Goal: Task Accomplishment & Management: Manage account settings

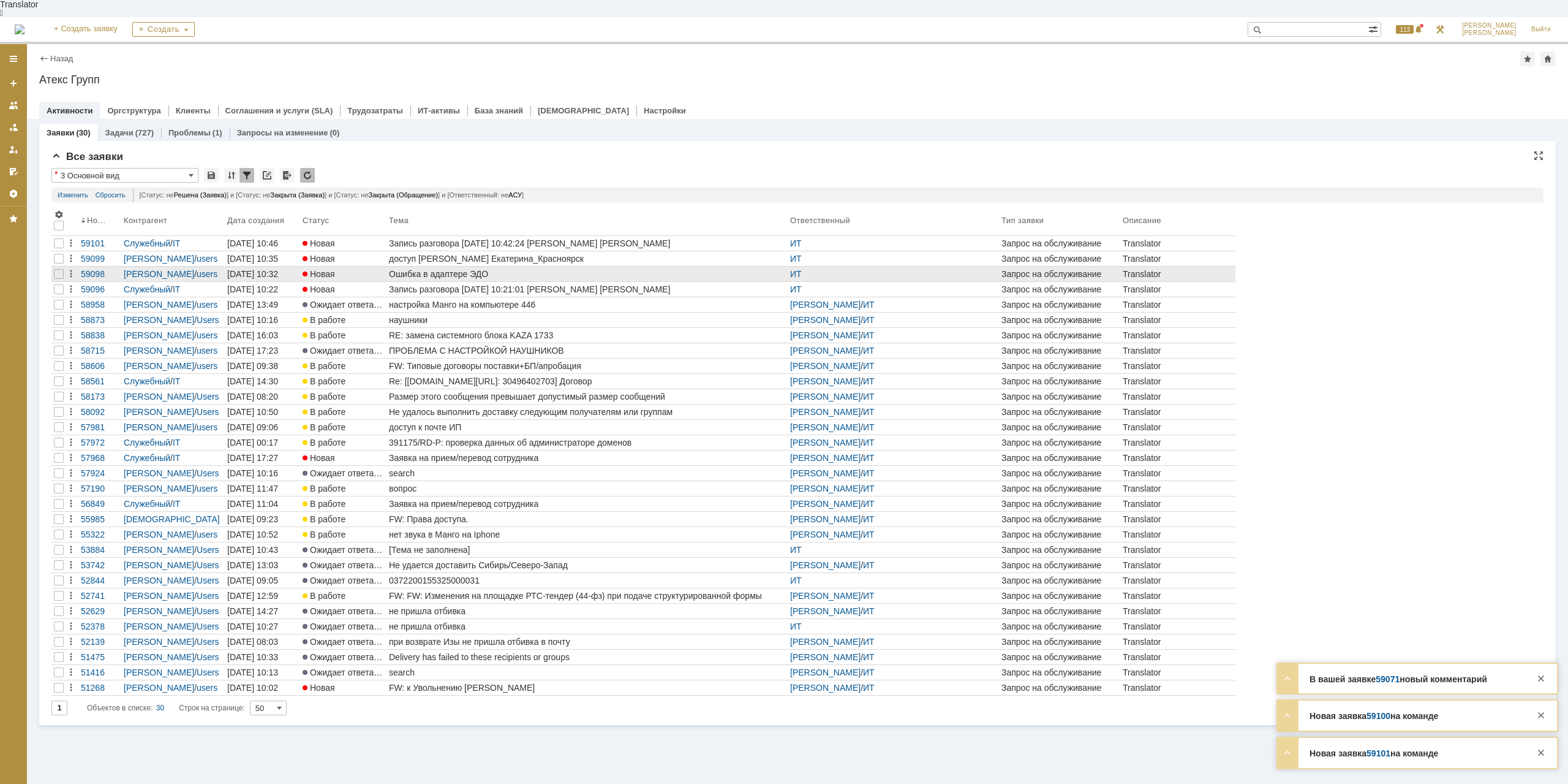
click at [457, 269] on div "Ошибка в адаптере ЭДО" at bounding box center [587, 274] width 396 height 10
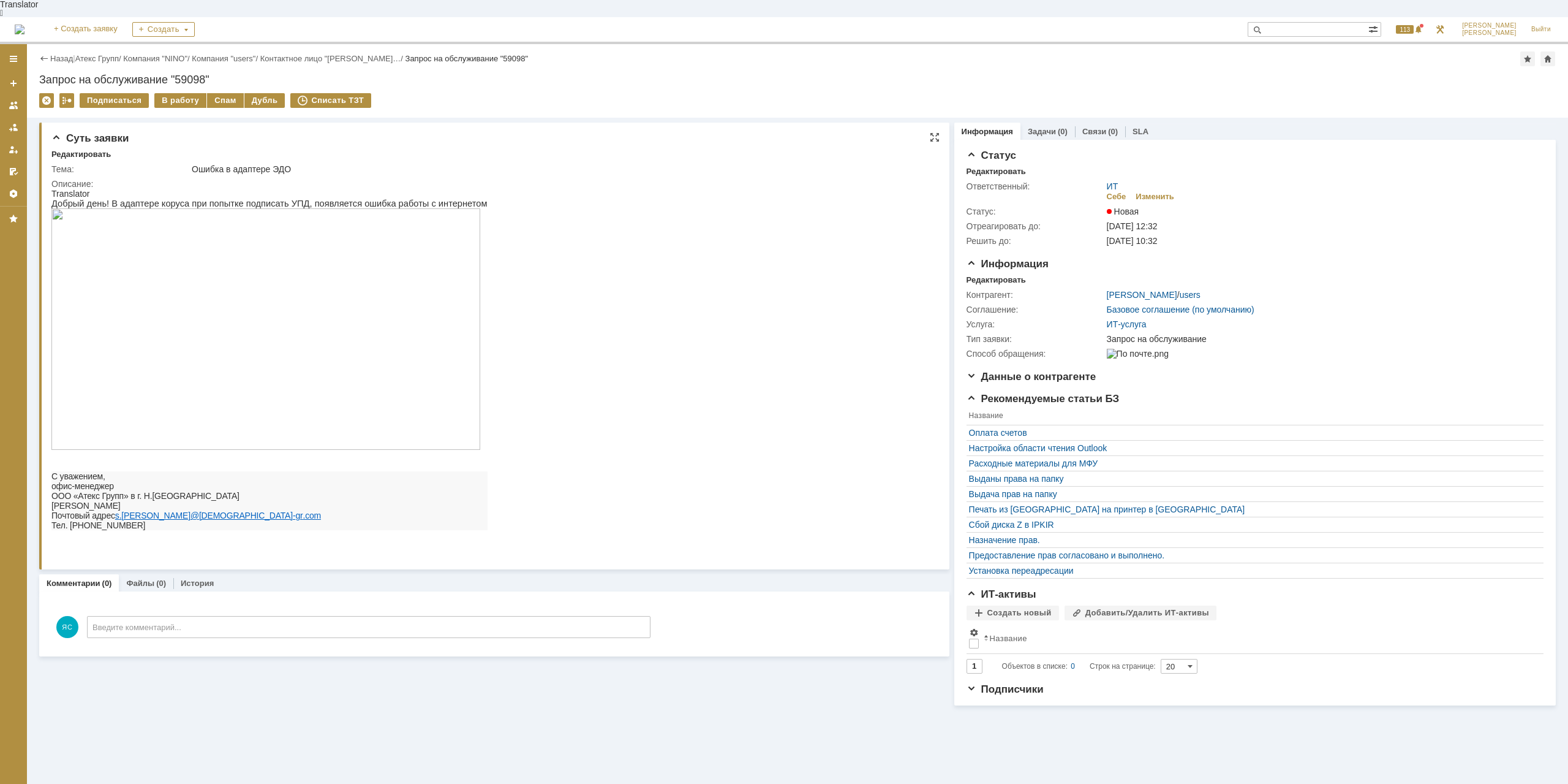
click at [206, 308] on img at bounding box center [266, 329] width 429 height 241
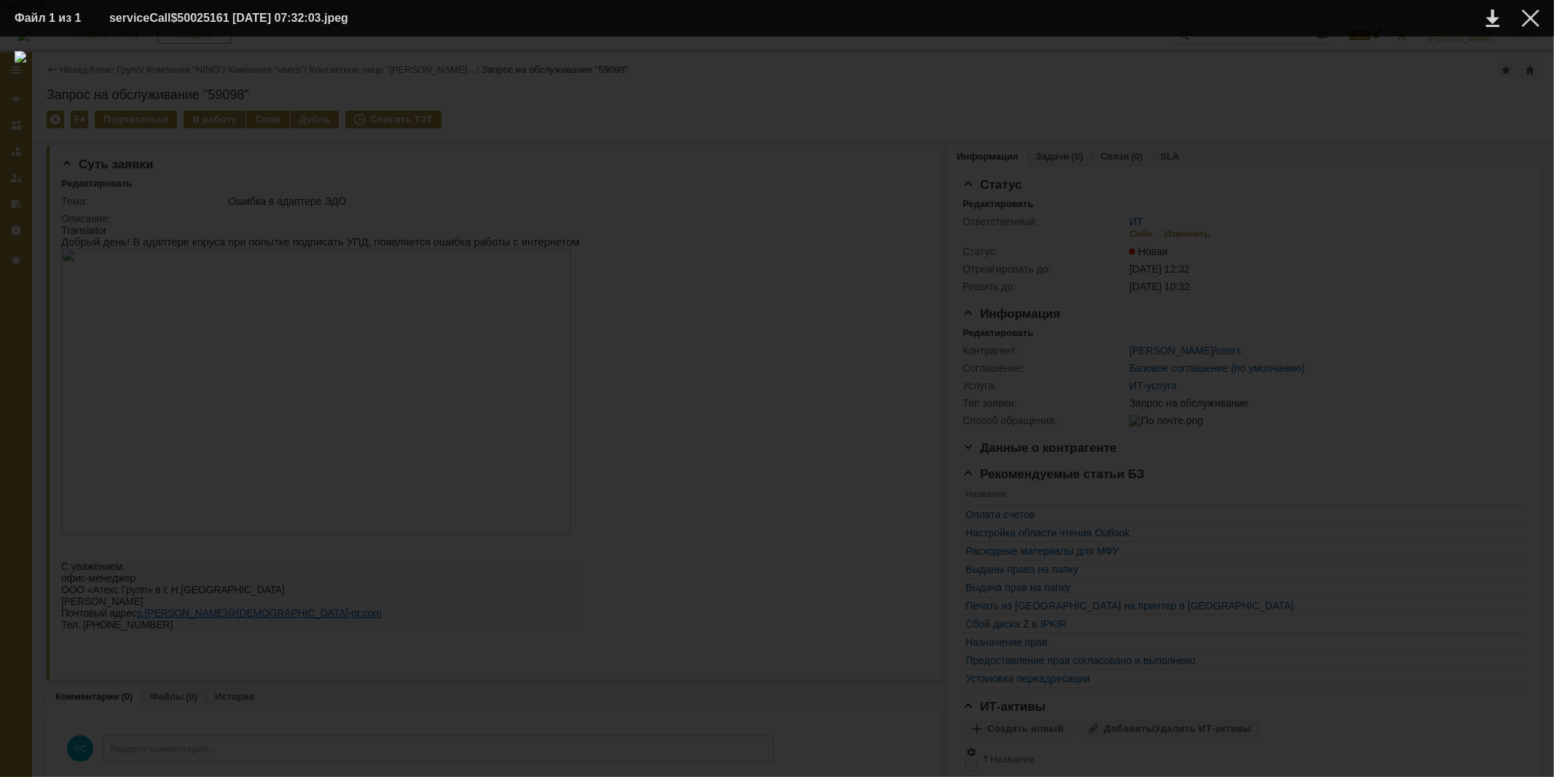
click at [868, 665] on div at bounding box center [777, 406] width 1525 height 711
click at [1277, 348] on div at bounding box center [777, 406] width 1525 height 711
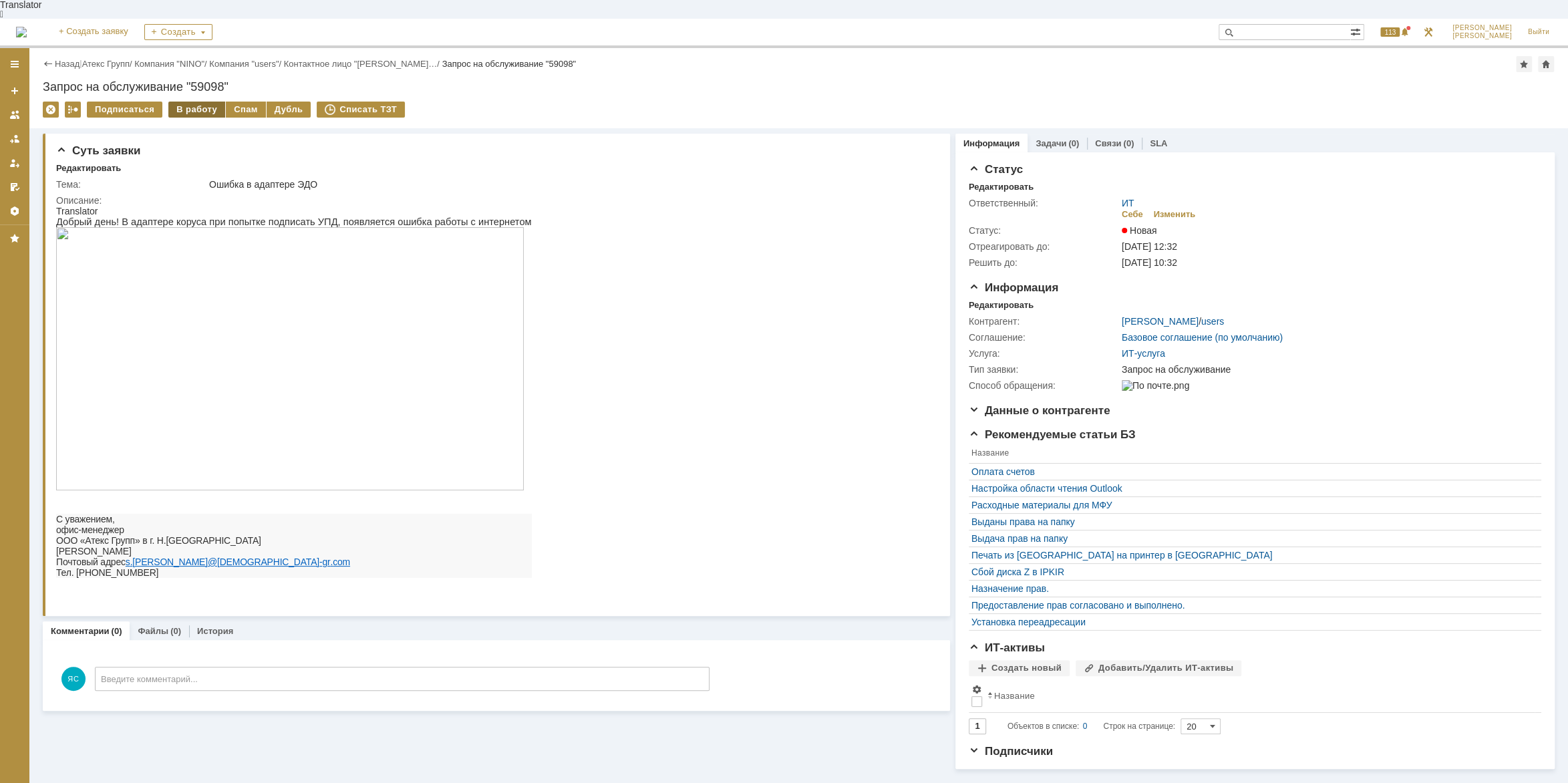
click at [182, 102] on div "В работу" at bounding box center [197, 109] width 57 height 16
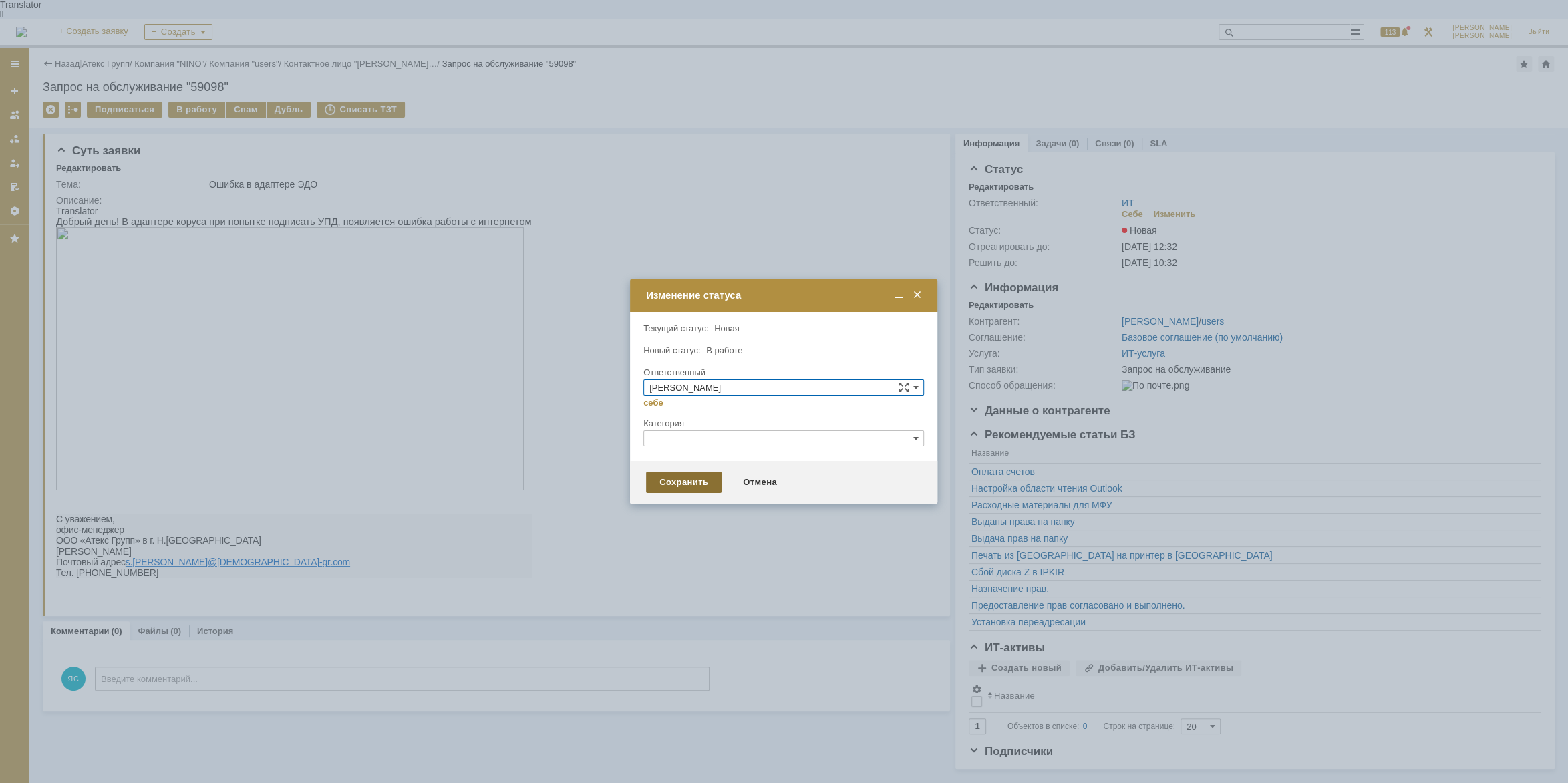
click at [708, 481] on div "Сохранить" at bounding box center [684, 481] width 75 height 21
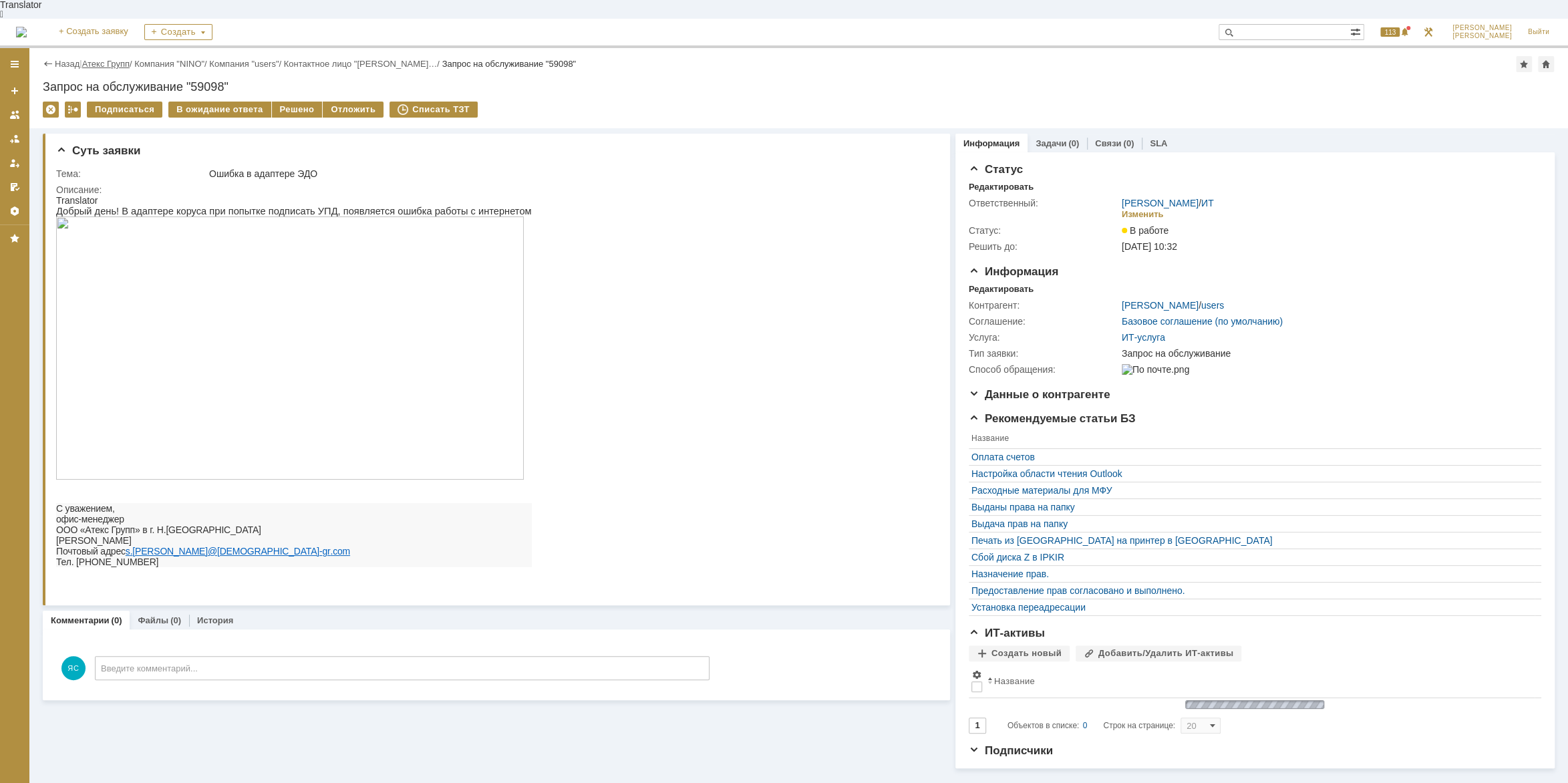
click at [116, 59] on link "Атекс Групп" at bounding box center [106, 63] width 48 height 10
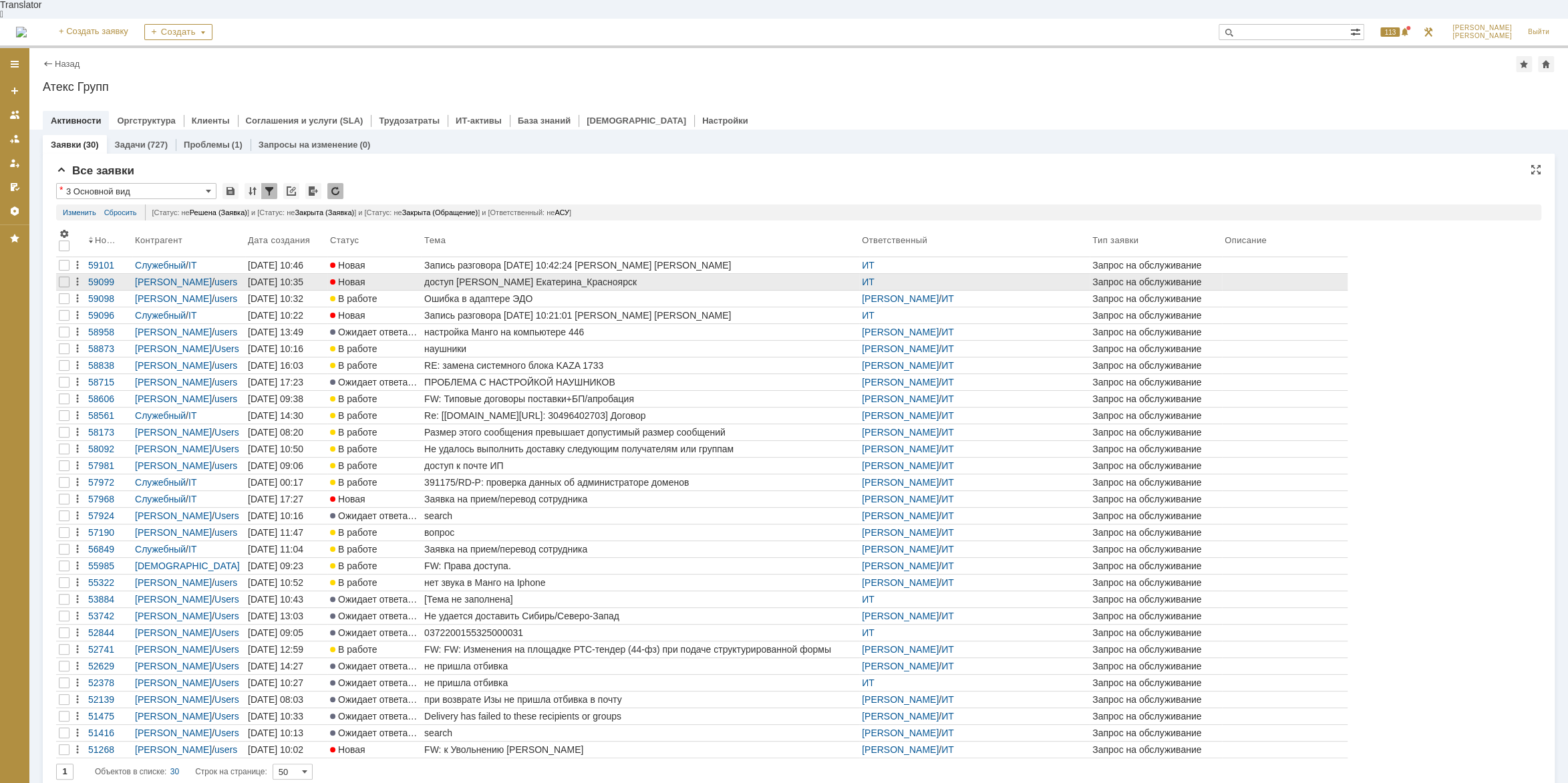
click at [498, 277] on div "доступ [PERSON_NAME] Екатерина_Красноярск" at bounding box center [640, 282] width 432 height 11
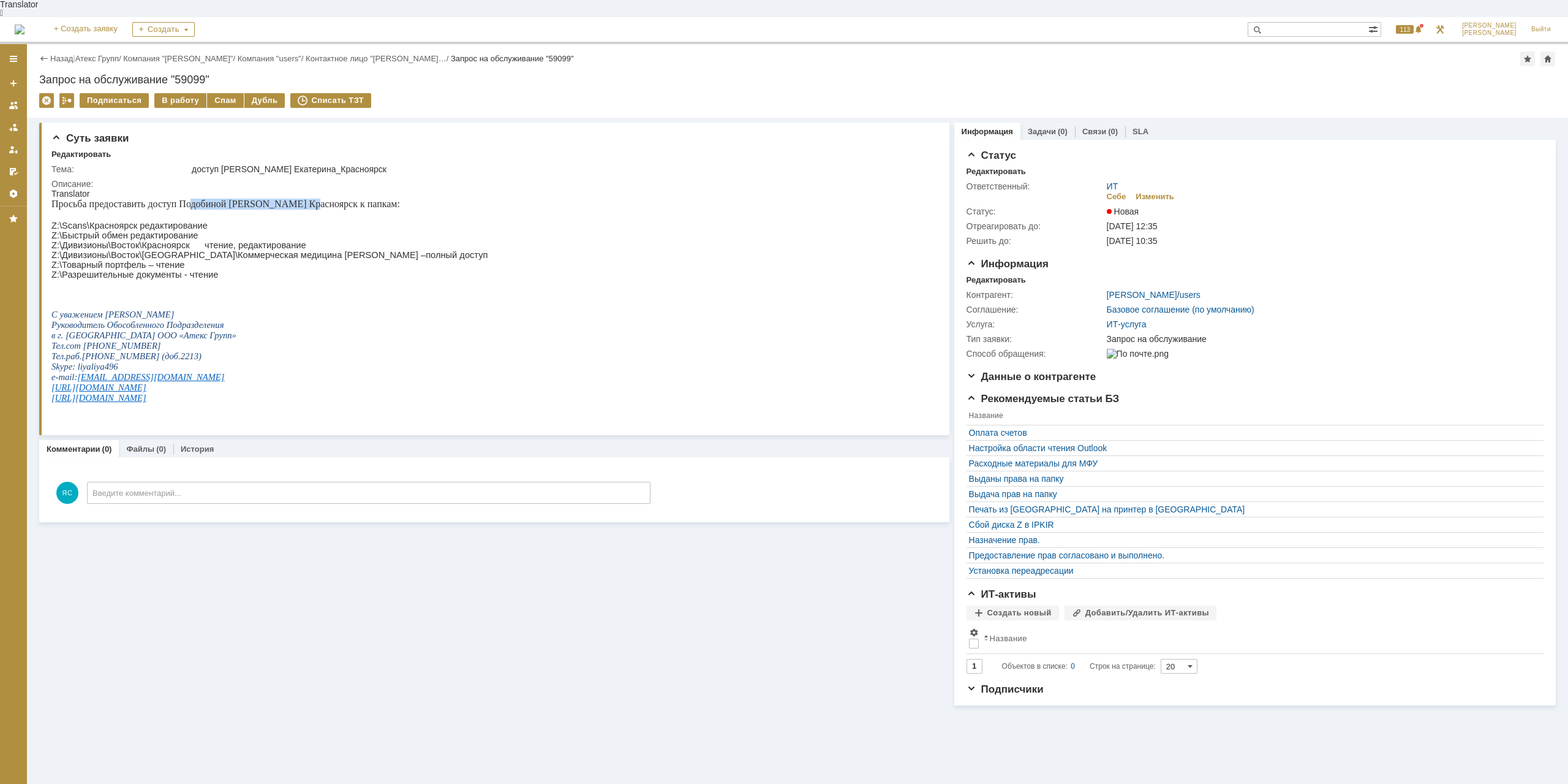
drag, startPoint x: 192, startPoint y: 193, endPoint x: 304, endPoint y: 198, distance: 112.1
click at [304, 199] on span "Просьба предоставить доступ Подобиной [PERSON_NAME] Красноярск к папкам:" at bounding box center [225, 204] width 349 height 10
click at [317, 199] on span "Просьба предоставить доступ Подобиной [PERSON_NAME] Красноярск к папкам:" at bounding box center [225, 204] width 349 height 10
click at [183, 251] on span "Z:\Дивизионы\Восток\[GEOGRAPHIC_DATA]\Коммерческая медицина [PERSON_NAME] –полн…" at bounding box center [269, 255] width 436 height 10
drag, startPoint x: 138, startPoint y: 243, endPoint x: 233, endPoint y: 247, distance: 95.1
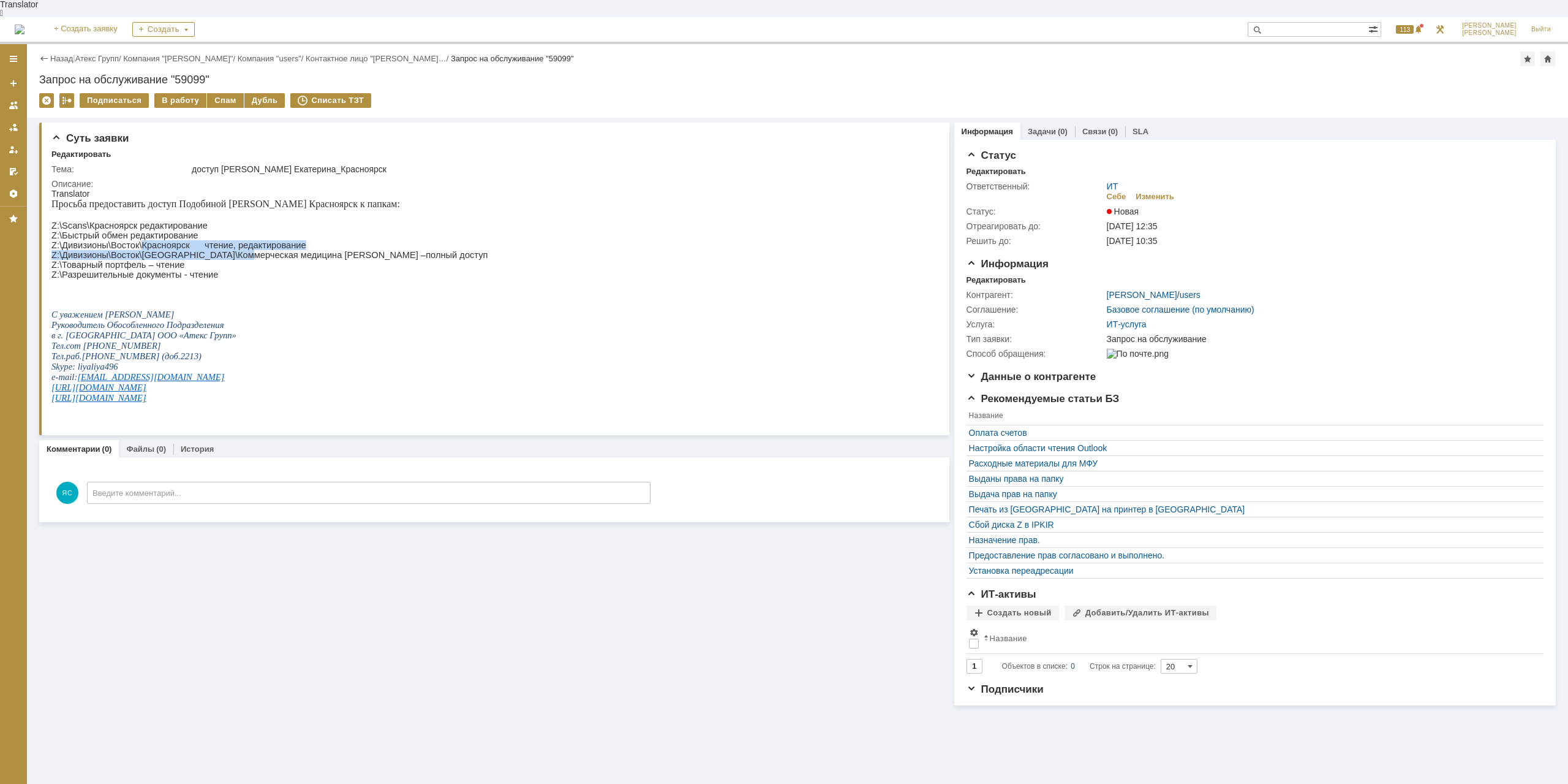
click at [233, 247] on div "Просьба предоставить доступ Подобиной [PERSON_NAME] Красноярск к папкам: Z:\Sca…" at bounding box center [269, 305] width 436 height 215
click at [258, 250] on span "Z:\Дивизионы\Восток\[GEOGRAPHIC_DATA]\Коммерческая медицина [PERSON_NAME] –полн…" at bounding box center [269, 255] width 436 height 10
drag, startPoint x: 146, startPoint y: 268, endPoint x: 154, endPoint y: 270, distance: 8.2
click at [154, 270] on span "Z:\Разрешительные документы - чтение" at bounding box center [135, 275] width 166 height 10
click at [161, 270] on span "Z:\Разрешительные документы - чтение" at bounding box center [135, 275] width 166 height 10
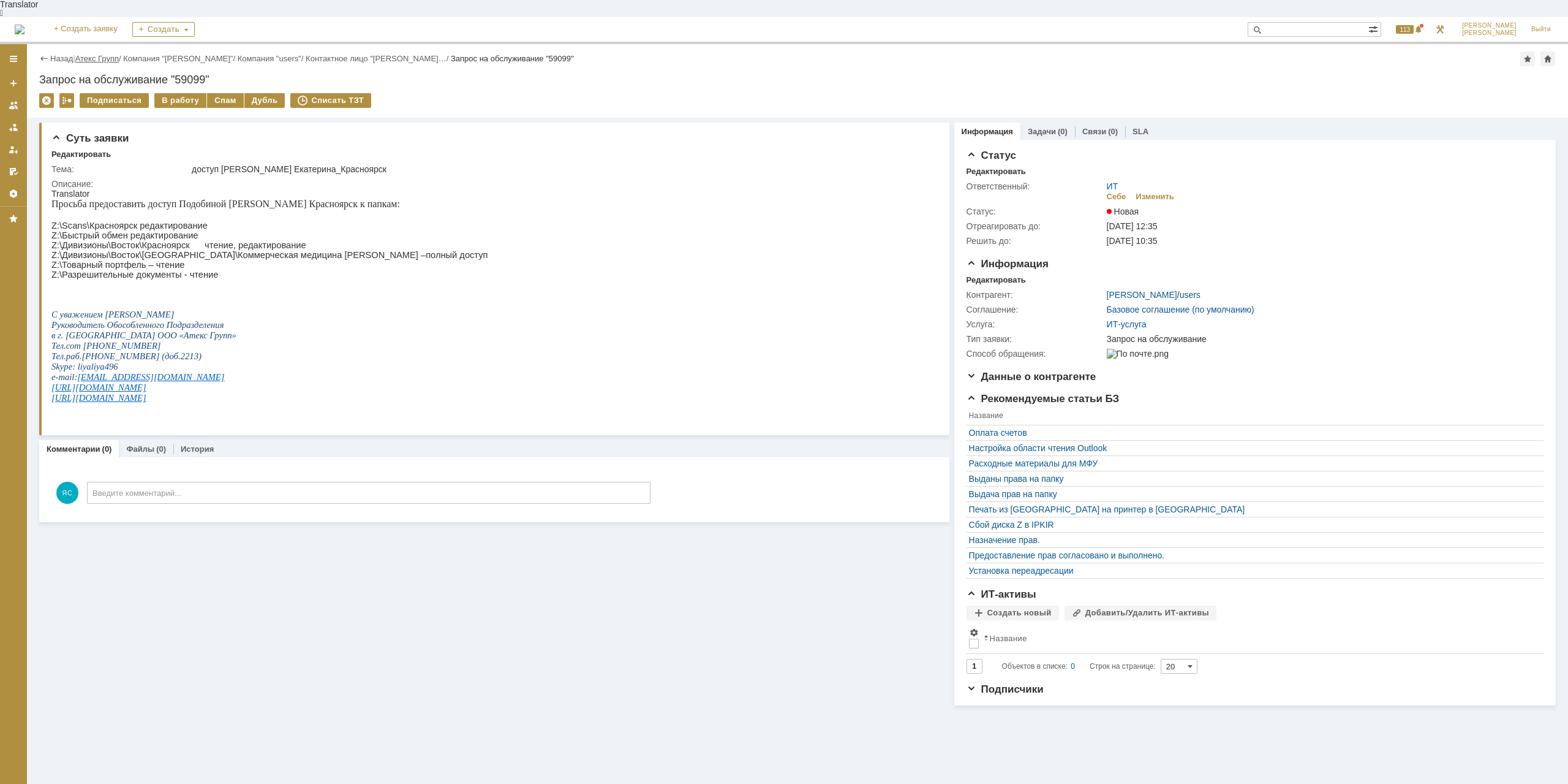
click at [97, 54] on link "Атекс Групп" at bounding box center [98, 58] width 44 height 9
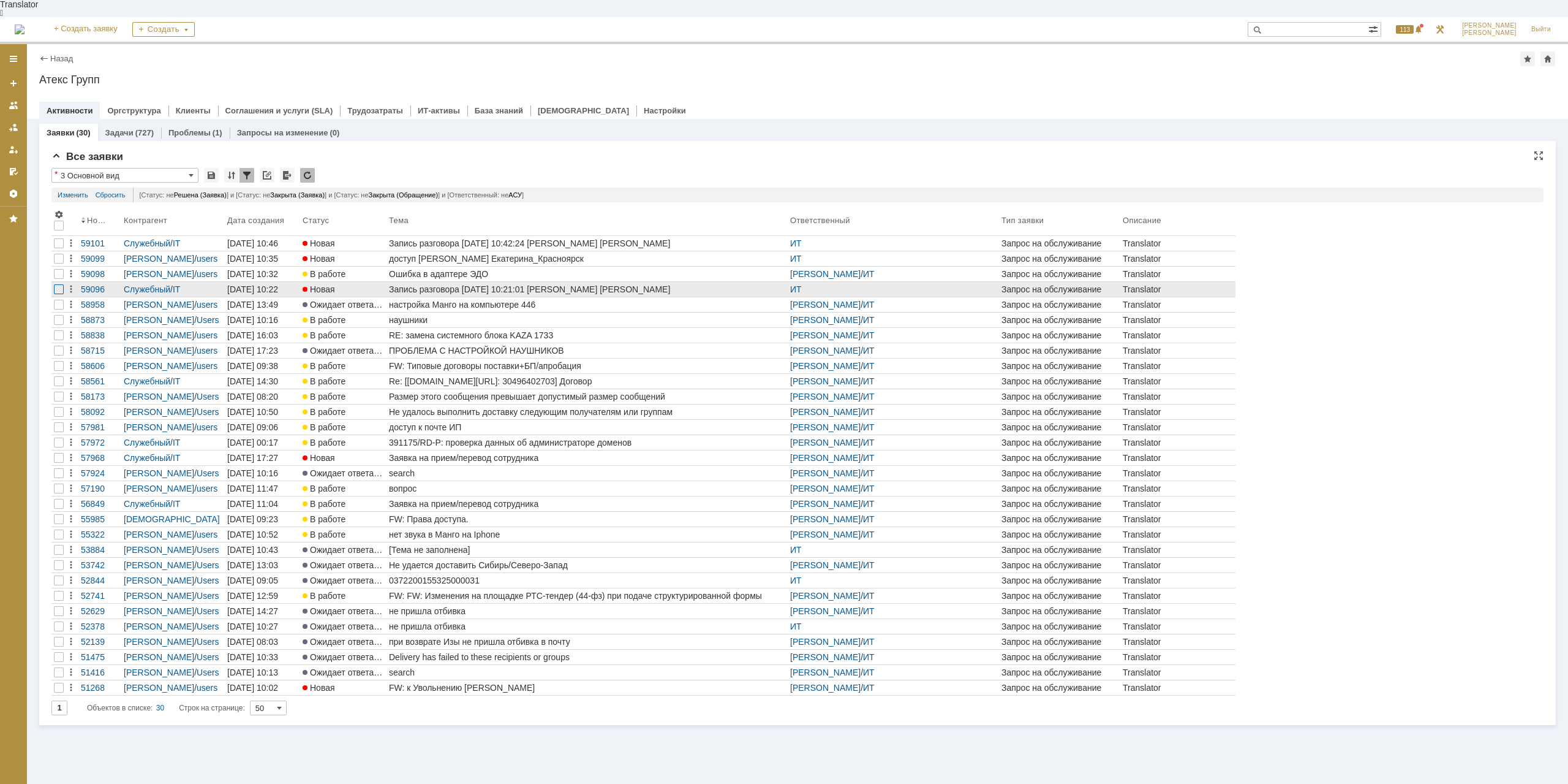
click at [62, 284] on div at bounding box center [59, 289] width 10 height 10
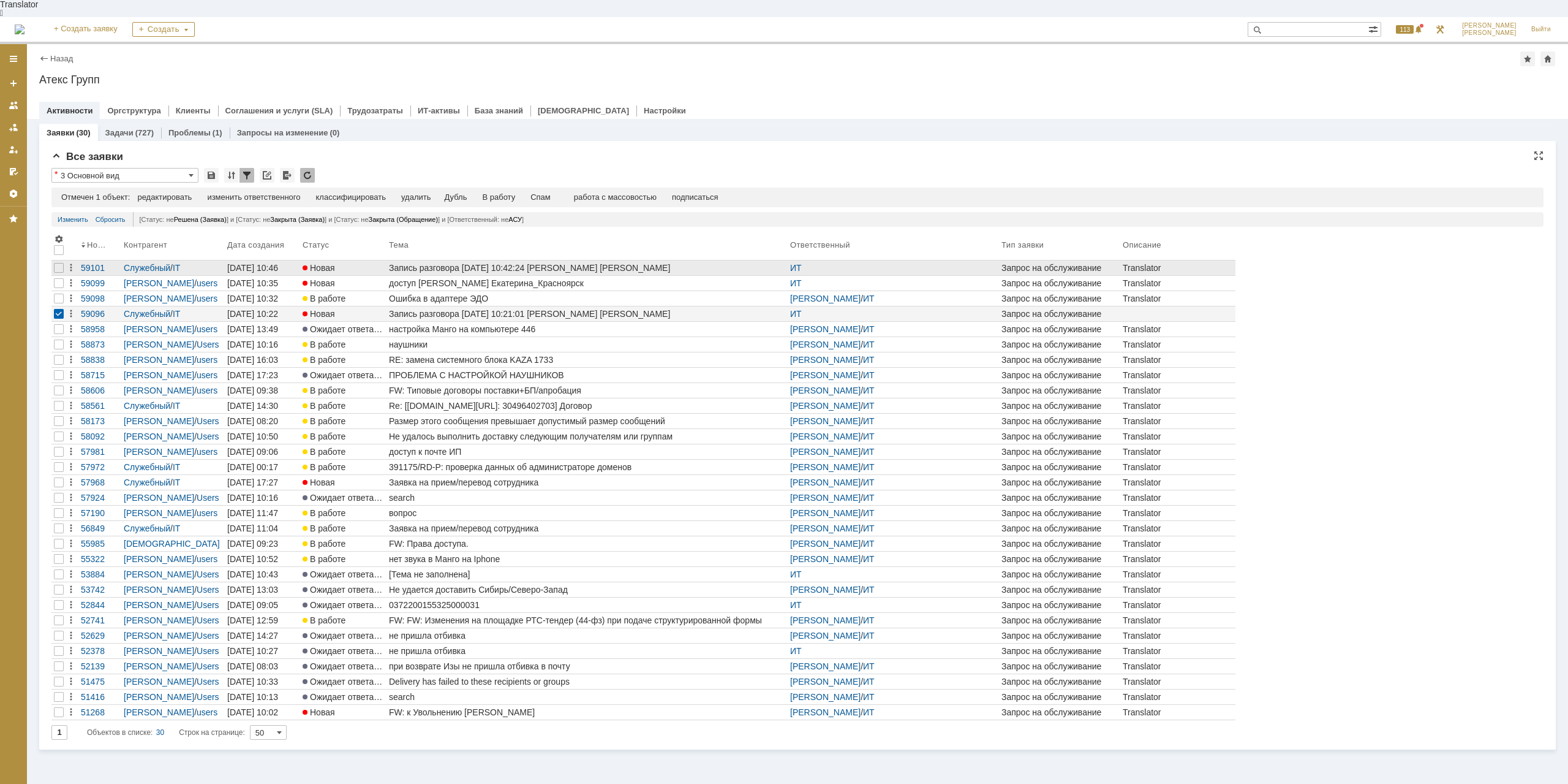
click at [64, 261] on div at bounding box center [58, 268] width 14 height 14
click at [525, 193] on div "Спам" at bounding box center [515, 198] width 20 height 10
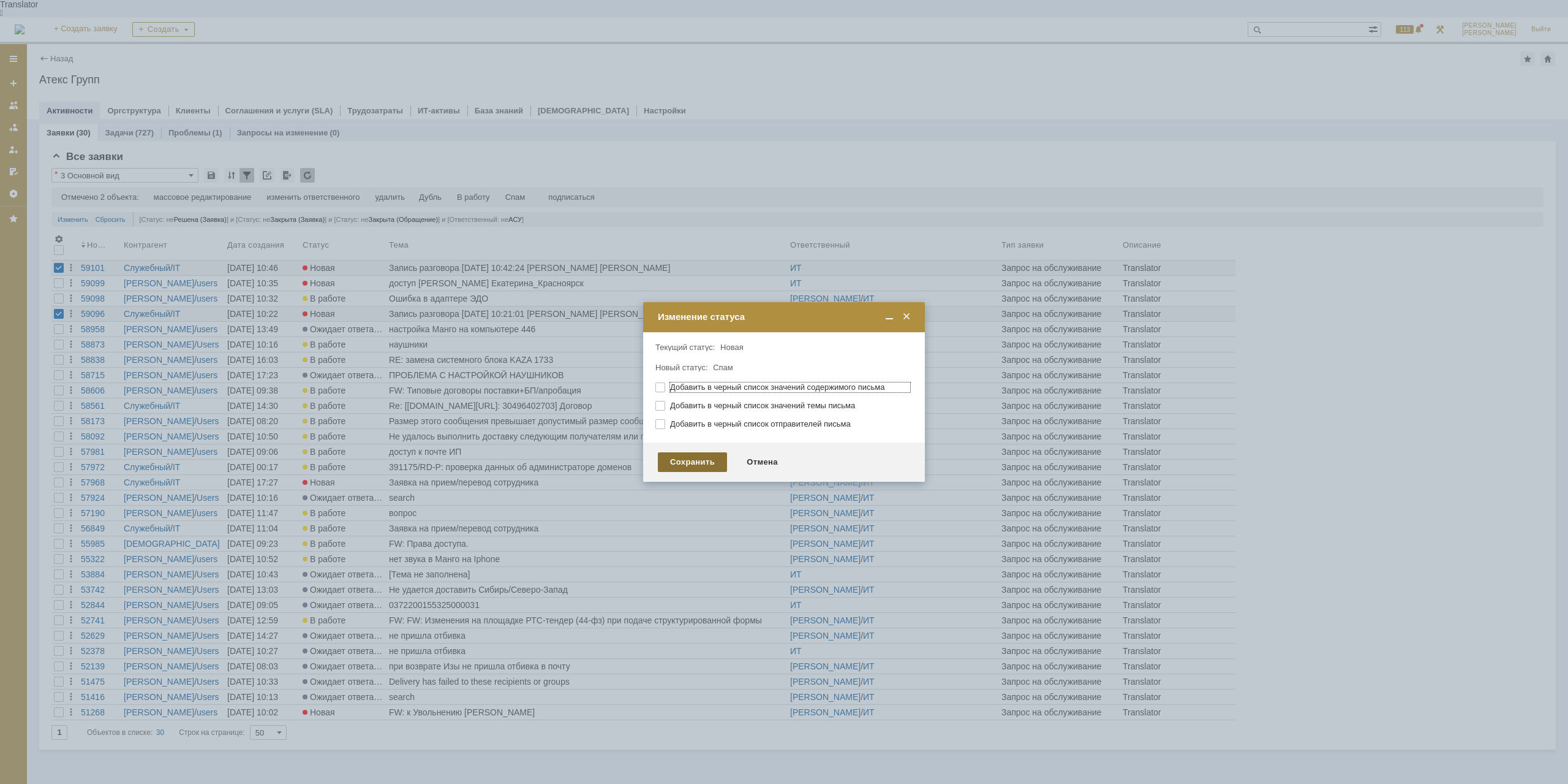
click at [710, 456] on div "Сохранить" at bounding box center [693, 462] width 69 height 19
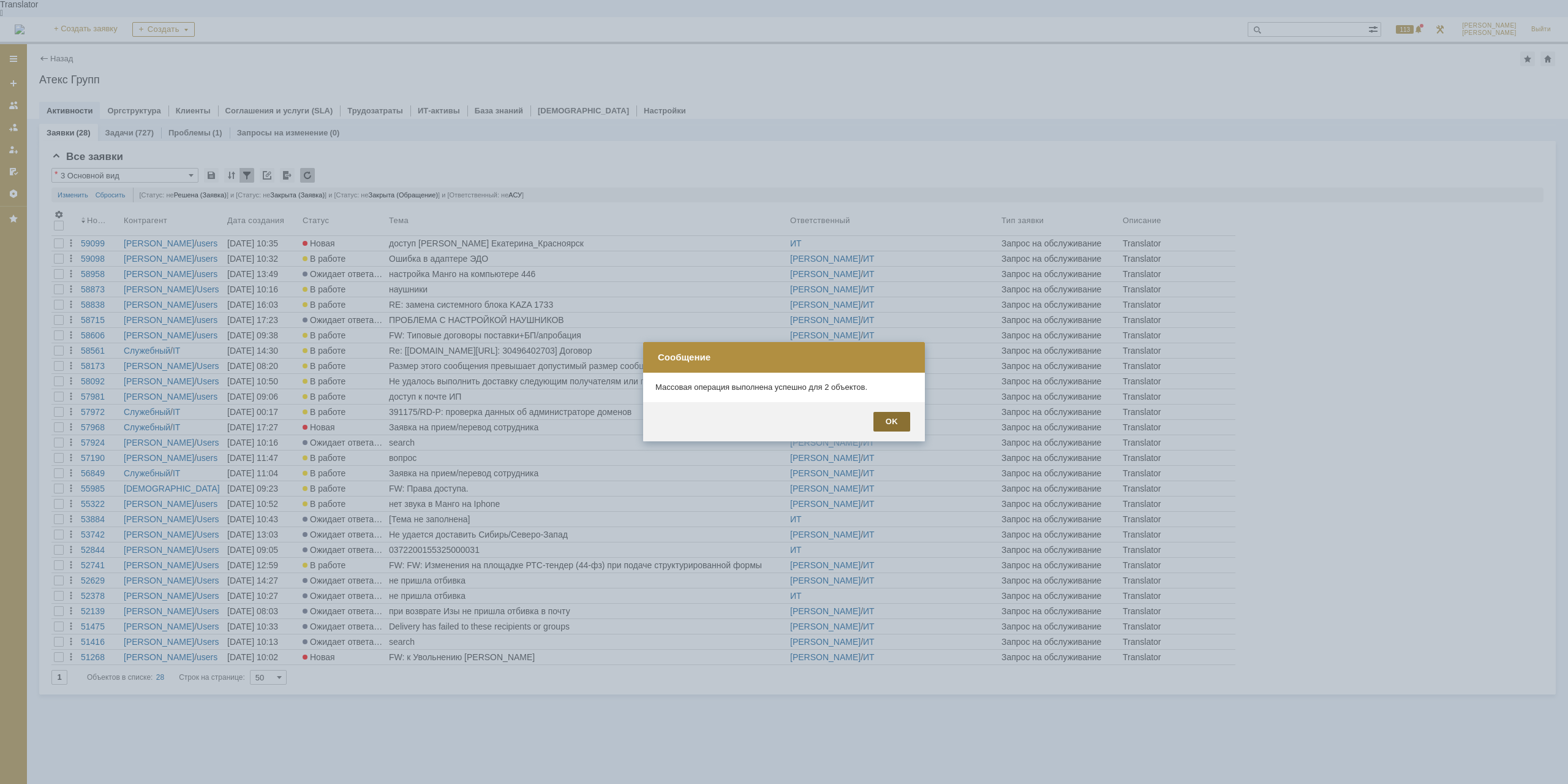
click at [884, 421] on div "OK" at bounding box center [892, 421] width 37 height 19
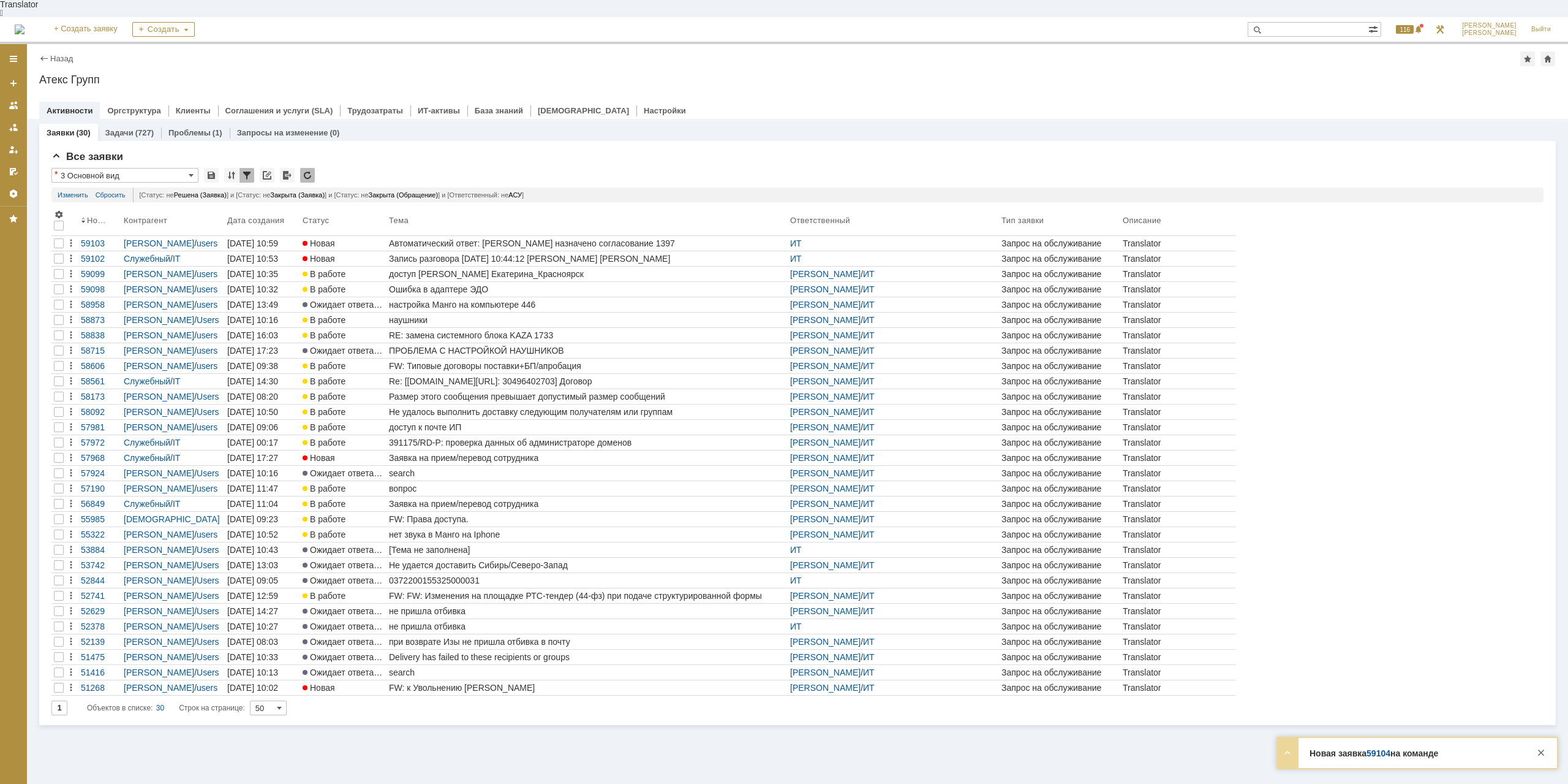
click at [1331, 22] on input "text" at bounding box center [1308, 29] width 121 height 14
type input "[PERSON_NAME]"
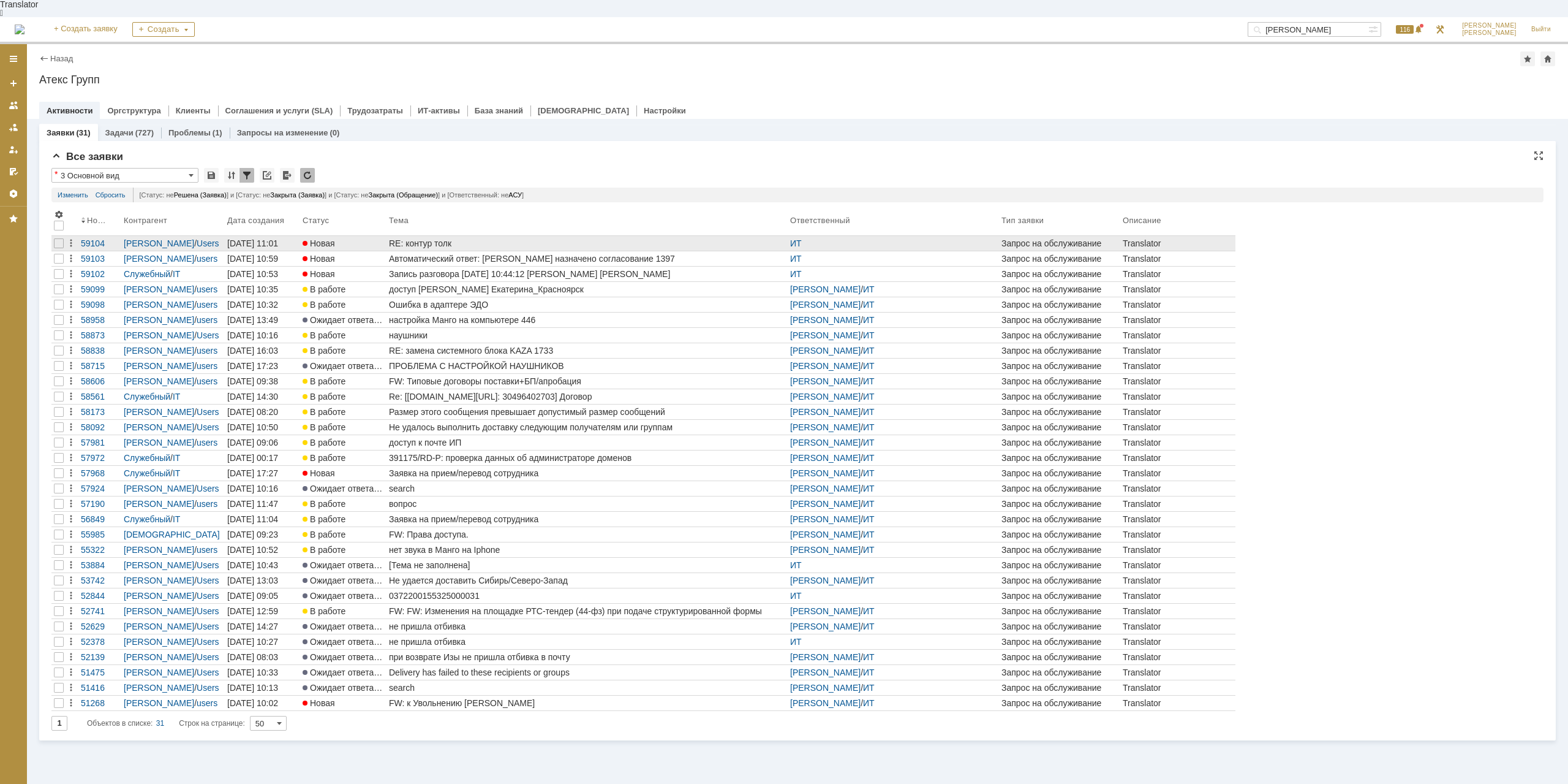
click at [438, 238] on div "RE: контур толк" at bounding box center [587, 243] width 396 height 10
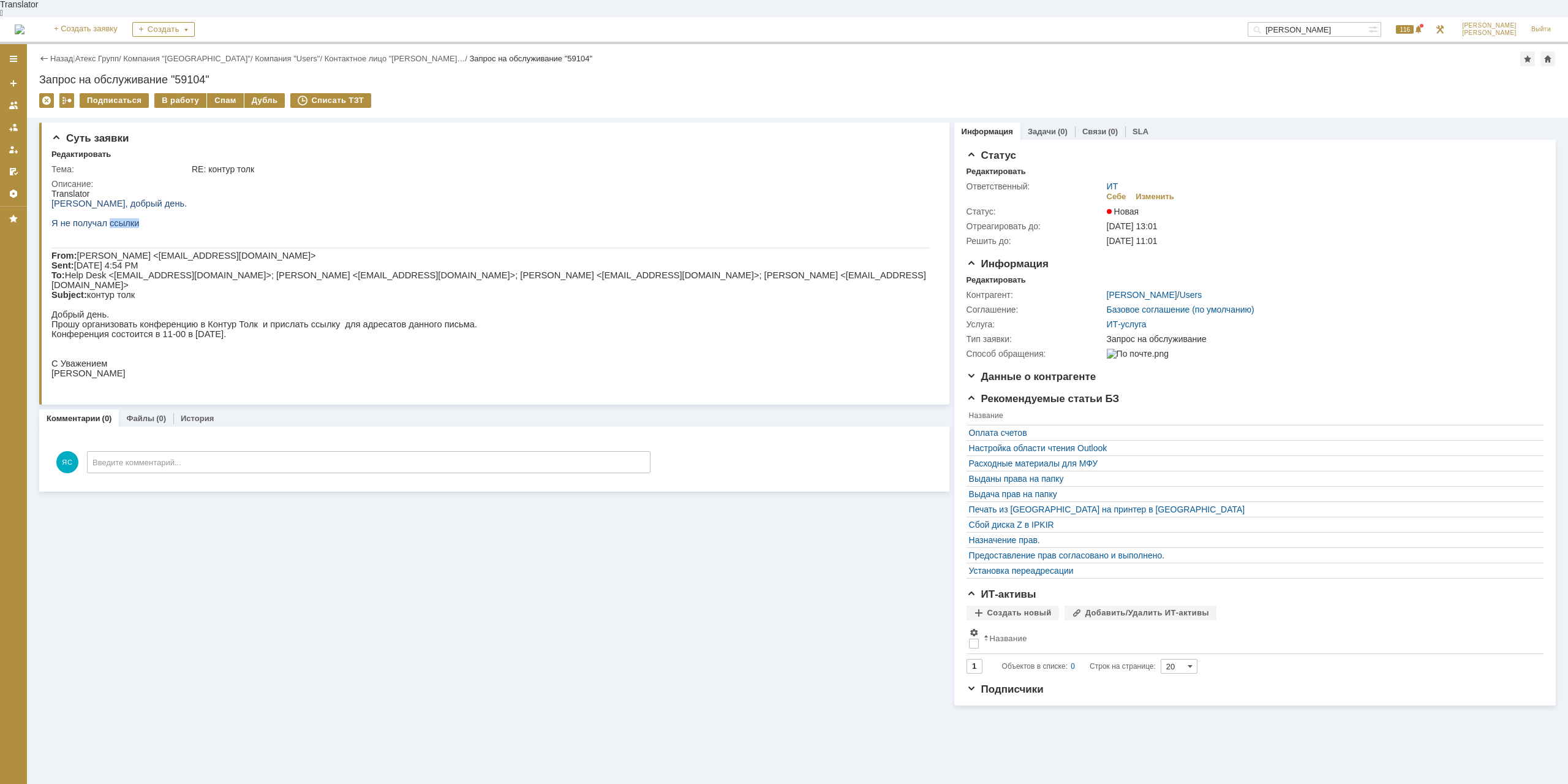
drag, startPoint x: 112, startPoint y: 215, endPoint x: 129, endPoint y: 215, distance: 17.0
click at [134, 218] on p "Я не получал ссылки" at bounding box center [490, 223] width 879 height 10
click at [129, 218] on span "Я не получал ссылки" at bounding box center [95, 223] width 87 height 10
drag, startPoint x: 156, startPoint y: 326, endPoint x: 207, endPoint y: 326, distance: 51.0
click at [207, 329] on p "Конференция состоится в 11-00 в [DATE]." at bounding box center [490, 334] width 879 height 10
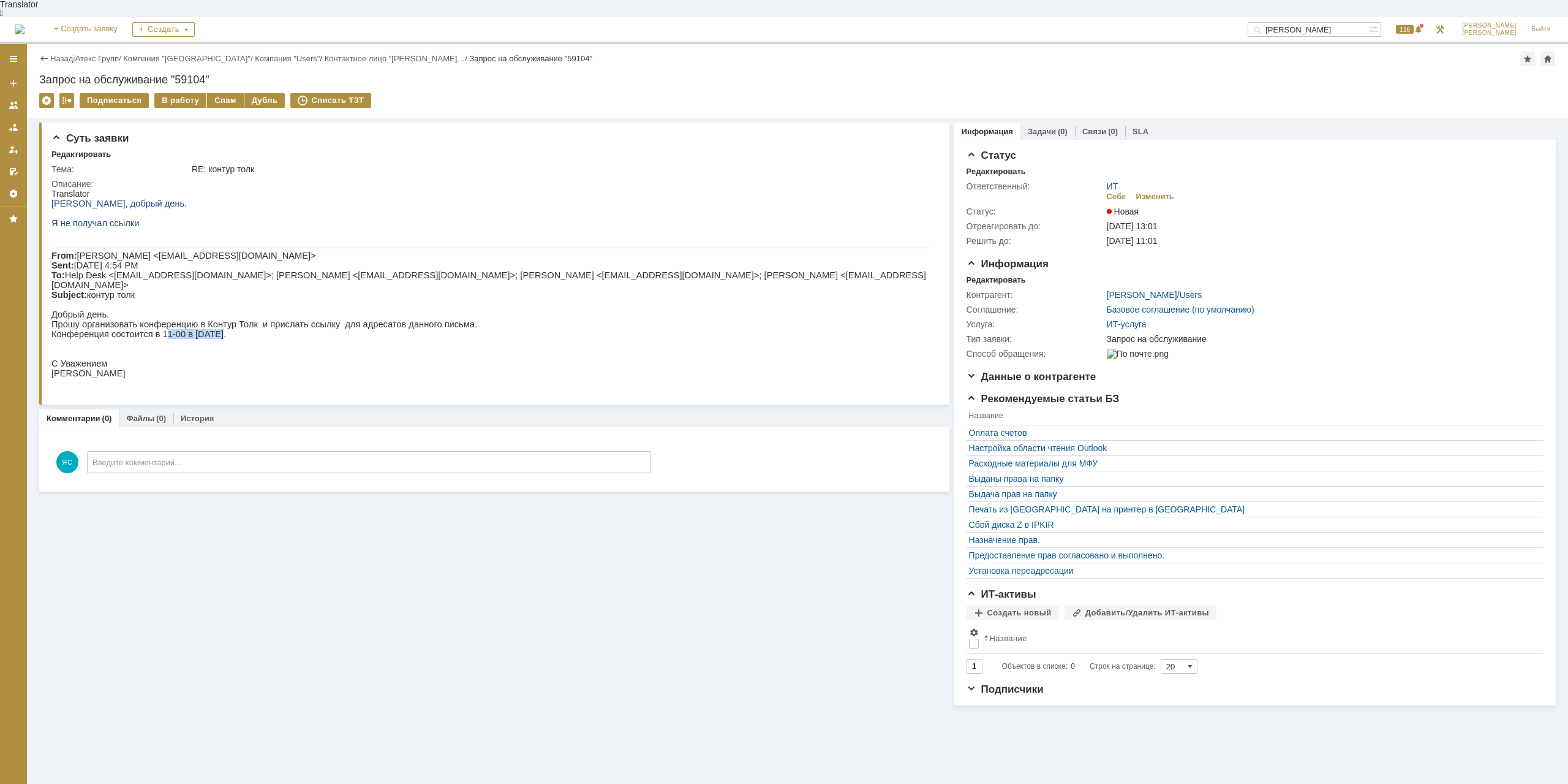
click at [210, 329] on p "Конференция состоится в 11-00 в [DATE]." at bounding box center [490, 334] width 879 height 10
drag, startPoint x: 295, startPoint y: 317, endPoint x: 306, endPoint y: 317, distance: 11.0
click at [306, 320] on p "Прошу организовать конференцию в Контур Толк и прислать ссылку для адресатов да…" at bounding box center [490, 325] width 879 height 10
click at [324, 320] on p "Прошу организовать конференцию в Контур Толк и прислать ссылку для адресатов да…" at bounding box center [490, 325] width 879 height 10
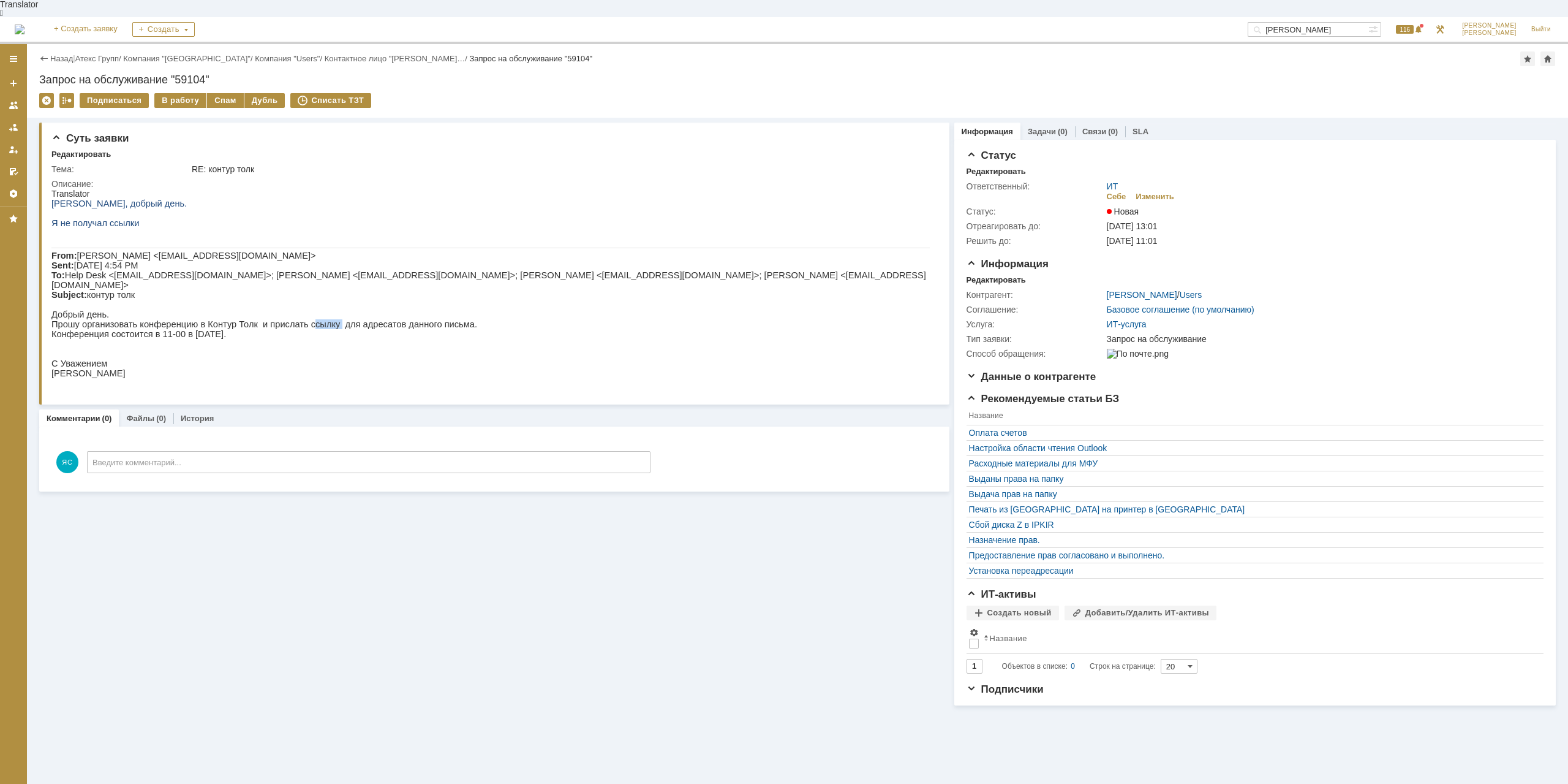
drag, startPoint x: 291, startPoint y: 316, endPoint x: 317, endPoint y: 317, distance: 26.0
click at [317, 320] on p "Прошу организовать конференцию в Контур Толк и прислать ссылку для адресатов да…" at bounding box center [490, 325] width 879 height 10
click at [324, 320] on p "Прошу организовать конференцию в Контур Толк и прислать ссылку для адресатов да…" at bounding box center [490, 325] width 879 height 10
drag, startPoint x: 376, startPoint y: 320, endPoint x: 362, endPoint y: 320, distance: 14.0
click at [362, 320] on p "Прошу организовать конференцию в Контур Толк и прислать ссылку для адресатов да…" at bounding box center [490, 325] width 879 height 10
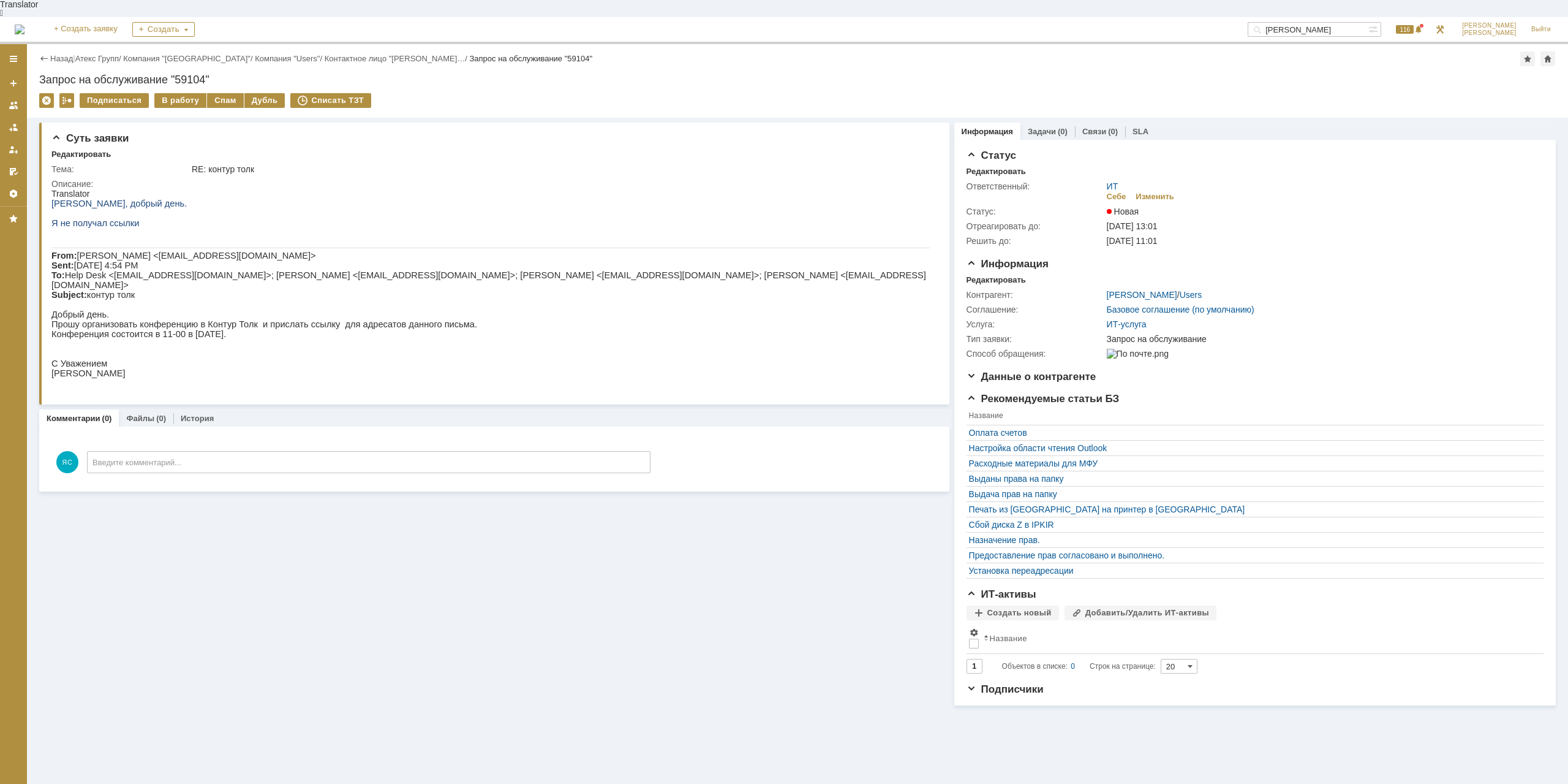
click at [362, 320] on p "Прошу организовать конференцию в Контур Толк и прислать ссылку для адресатов да…" at bounding box center [490, 325] width 879 height 10
drag, startPoint x: 341, startPoint y: 274, endPoint x: 377, endPoint y: 274, distance: 36.0
click at [377, 274] on span "[PERSON_NAME] <[EMAIL_ADDRESS][DOMAIN_NAME]> Sent: [DATE] 4:54 PM To: Help Desk…" at bounding box center [488, 275] width 874 height 49
click at [381, 273] on span "[PERSON_NAME] <[EMAIL_ADDRESS][DOMAIN_NAME]> Sent: [DATE] 4:54 PM To: Help Desk…" at bounding box center [488, 275] width 874 height 49
drag, startPoint x: 193, startPoint y: 275, endPoint x: 226, endPoint y: 277, distance: 33.1
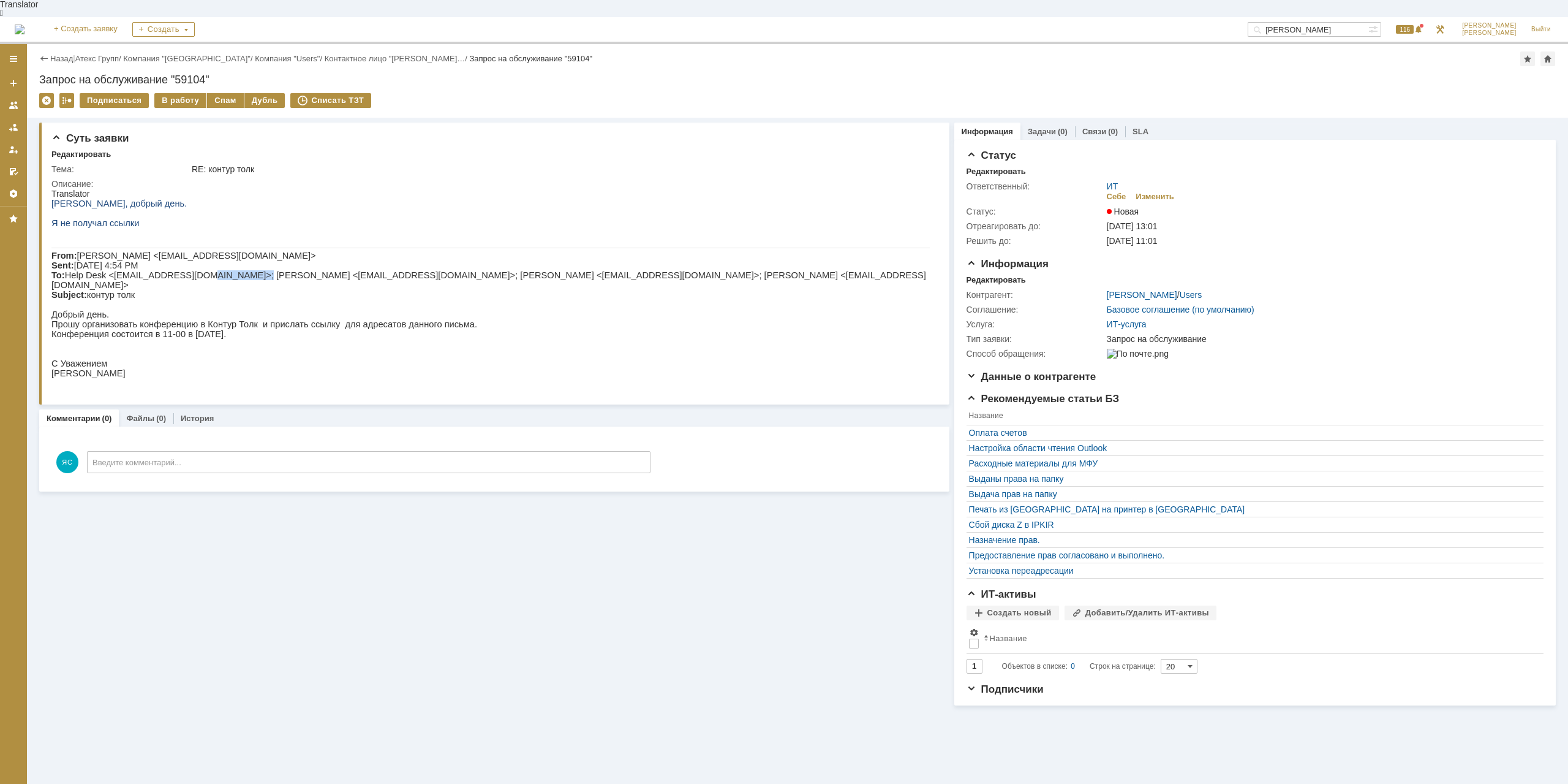
click at [226, 277] on span "[PERSON_NAME] <[EMAIL_ADDRESS][DOMAIN_NAME]> Sent: [DATE] 4:54 PM To: Help Desk…" at bounding box center [488, 275] width 874 height 49
drag, startPoint x: 293, startPoint y: 272, endPoint x: 335, endPoint y: 272, distance: 42.0
click at [335, 272] on span "[PERSON_NAME] <[EMAIL_ADDRESS][DOMAIN_NAME]> Sent: [DATE] 4:54 PM To: Help Desk…" at bounding box center [488, 275] width 874 height 49
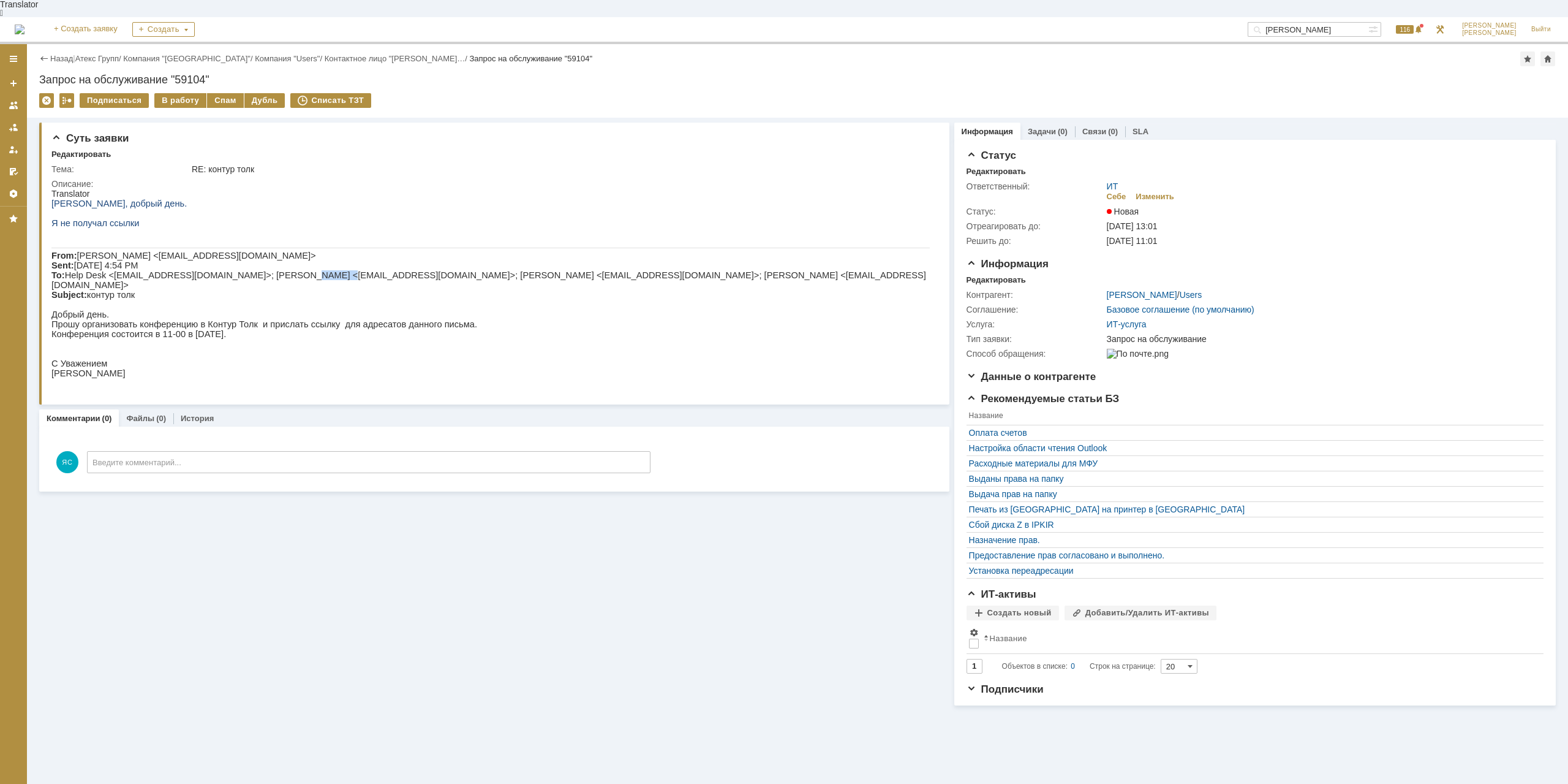
drag, startPoint x: 267, startPoint y: 274, endPoint x: 289, endPoint y: 274, distance: 22.0
click at [289, 274] on span "[PERSON_NAME] <[EMAIL_ADDRESS][DOMAIN_NAME]> Sent: [DATE] 4:54 PM To: Help Desk…" at bounding box center [488, 275] width 874 height 49
drag, startPoint x: 322, startPoint y: 274, endPoint x: 382, endPoint y: 274, distance: 60.0
click at [380, 274] on span "[PERSON_NAME] <[EMAIL_ADDRESS][DOMAIN_NAME]> Sent: [DATE] 4:54 PM To: Help Desk…" at bounding box center [488, 275] width 874 height 49
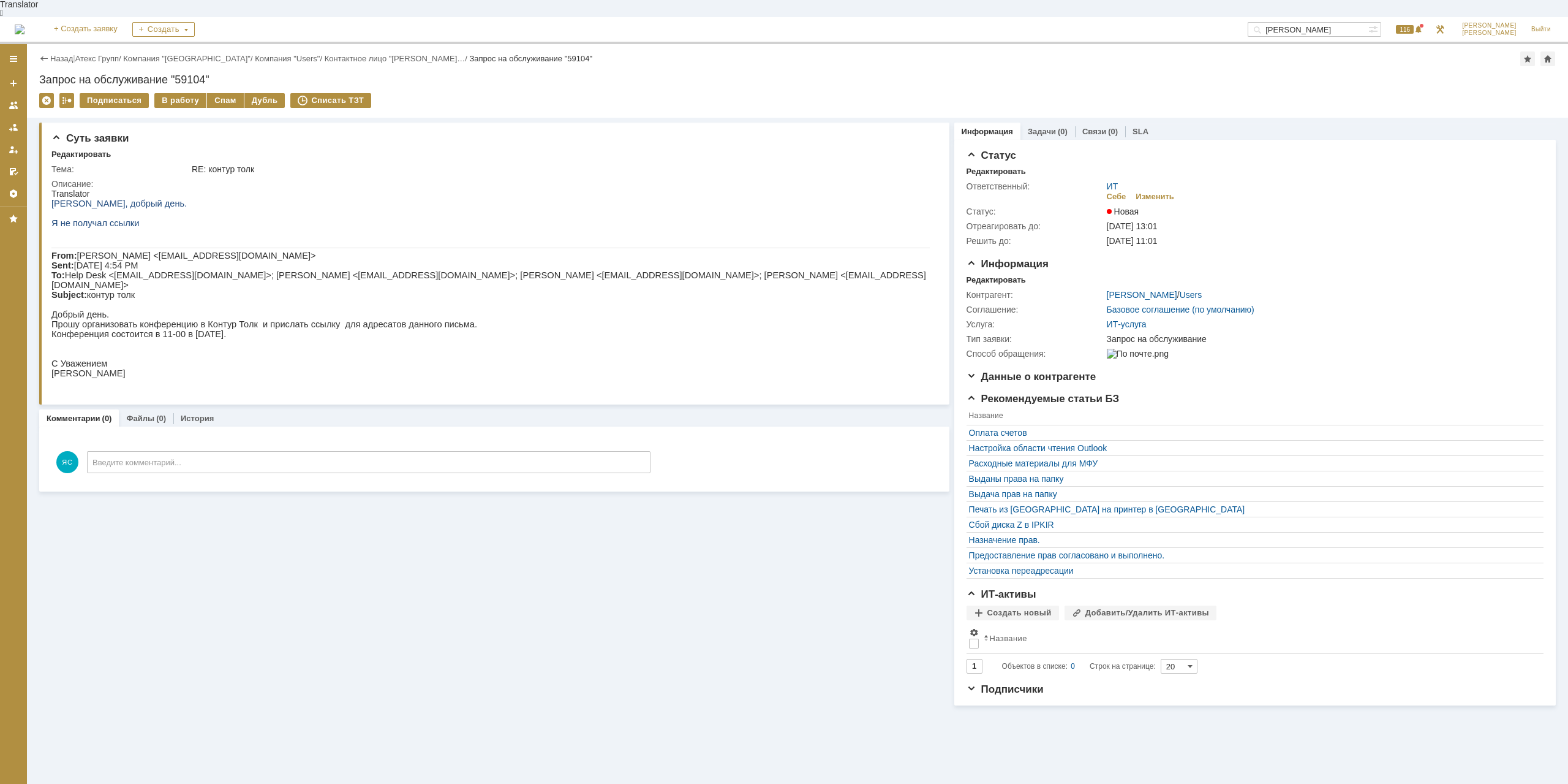
drag, startPoint x: 389, startPoint y: 274, endPoint x: 509, endPoint y: 282, distance: 120.3
click at [393, 274] on span "[PERSON_NAME] <[EMAIL_ADDRESS][DOMAIN_NAME]> Sent: [DATE] 4:54 PM To: Help Desk…" at bounding box center [488, 275] width 874 height 49
drag, startPoint x: 515, startPoint y: 278, endPoint x: 565, endPoint y: 278, distance: 50.0
click at [565, 278] on span "[PERSON_NAME] <[EMAIL_ADDRESS][DOMAIN_NAME]> Sent: [DATE] 4:54 PM To: Help Desk…" at bounding box center [488, 275] width 874 height 49
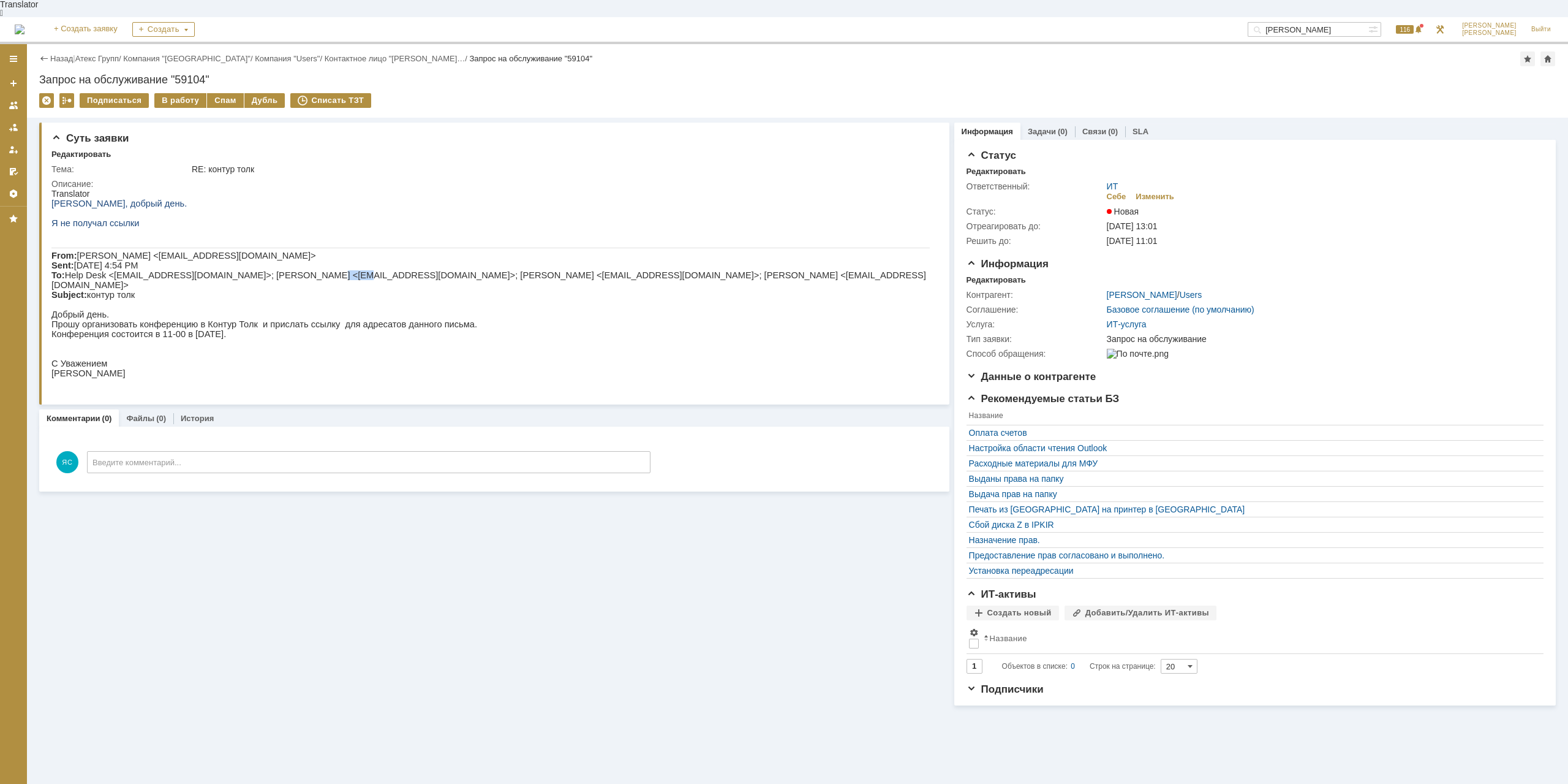
drag, startPoint x: 281, startPoint y: 275, endPoint x: 304, endPoint y: 274, distance: 23.0
click at [304, 274] on span "[PERSON_NAME] <[EMAIL_ADDRESS][DOMAIN_NAME]> Sent: [DATE] 4:54 PM To: Help Desk…" at bounding box center [488, 275] width 874 height 49
drag, startPoint x: 163, startPoint y: 313, endPoint x: 191, endPoint y: 315, distance: 28.1
click at [191, 320] on p "Прошу организовать конференцию в Контур Толк и прислать ссылку для адресатов да…" at bounding box center [490, 325] width 879 height 10
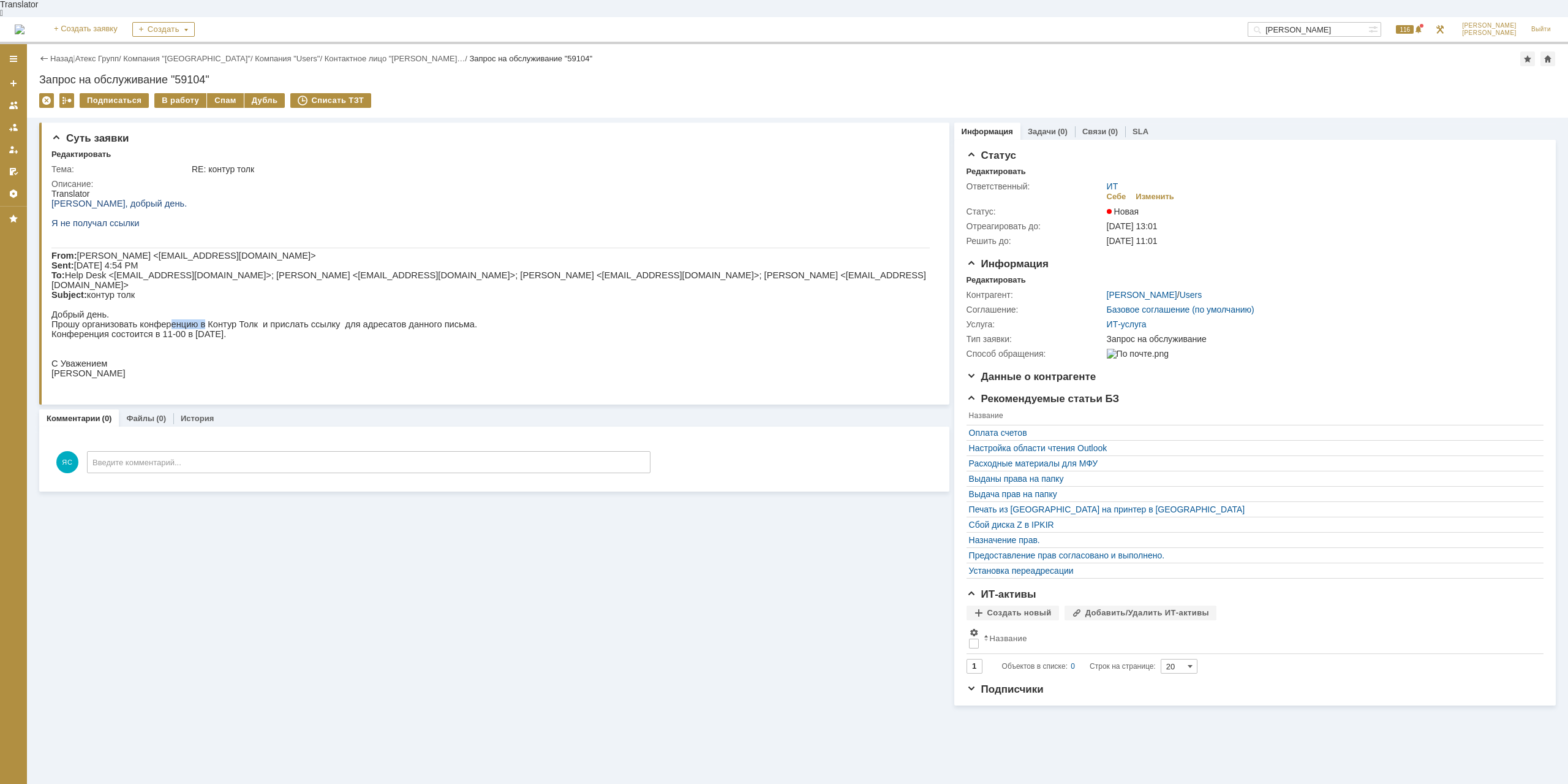
drag, startPoint x: 191, startPoint y: 315, endPoint x: 229, endPoint y: 315, distance: 38.0
click at [192, 320] on p "Прошу организовать конференцию в Контур Толк и прислать ссылку для адресатов да…" at bounding box center [490, 325] width 879 height 10
click at [123, 329] on p "Конференция состоится в 11-00 в [DATE]." at bounding box center [490, 334] width 879 height 10
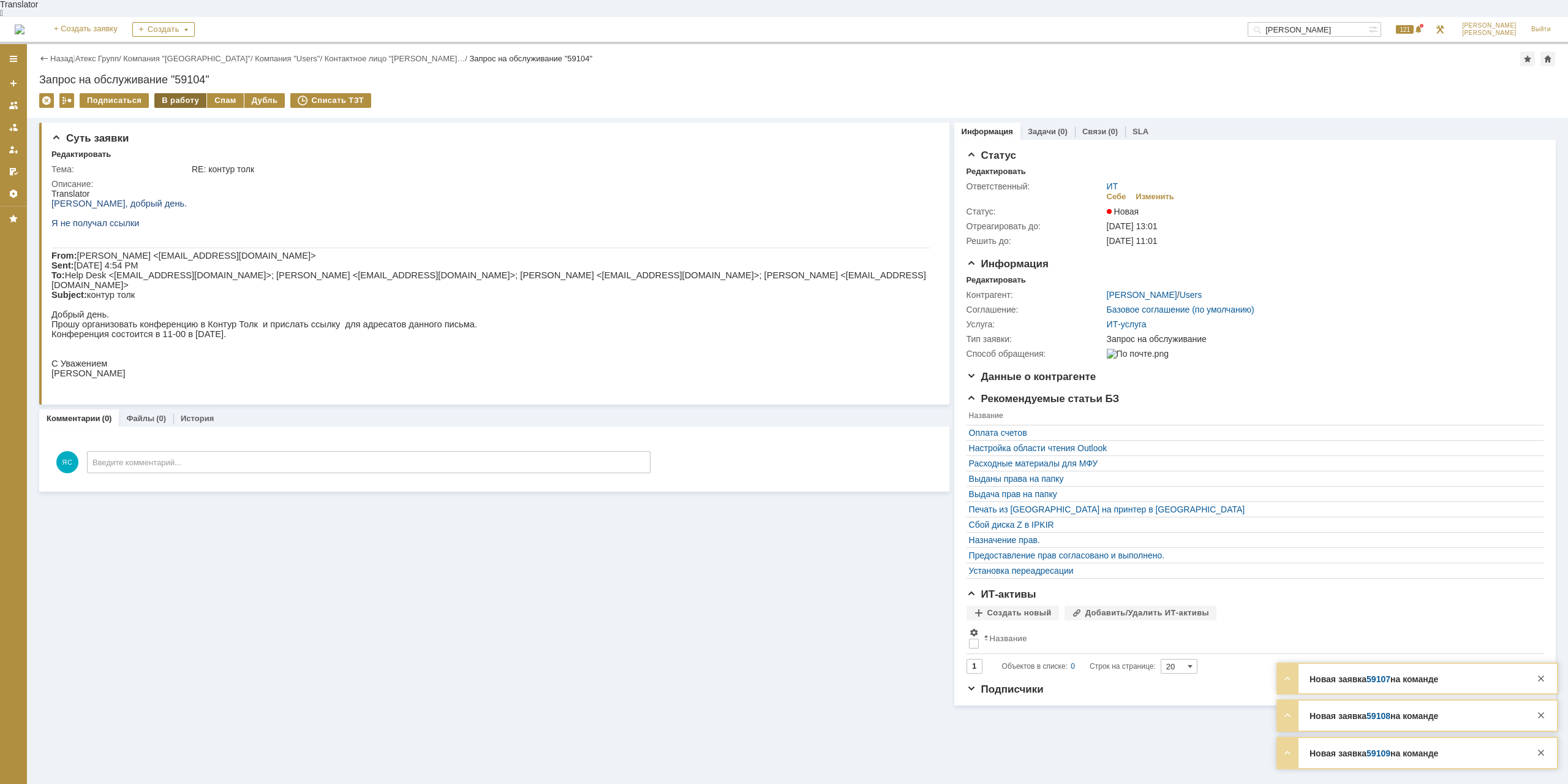
click at [194, 93] on div "В работу" at bounding box center [181, 100] width 52 height 14
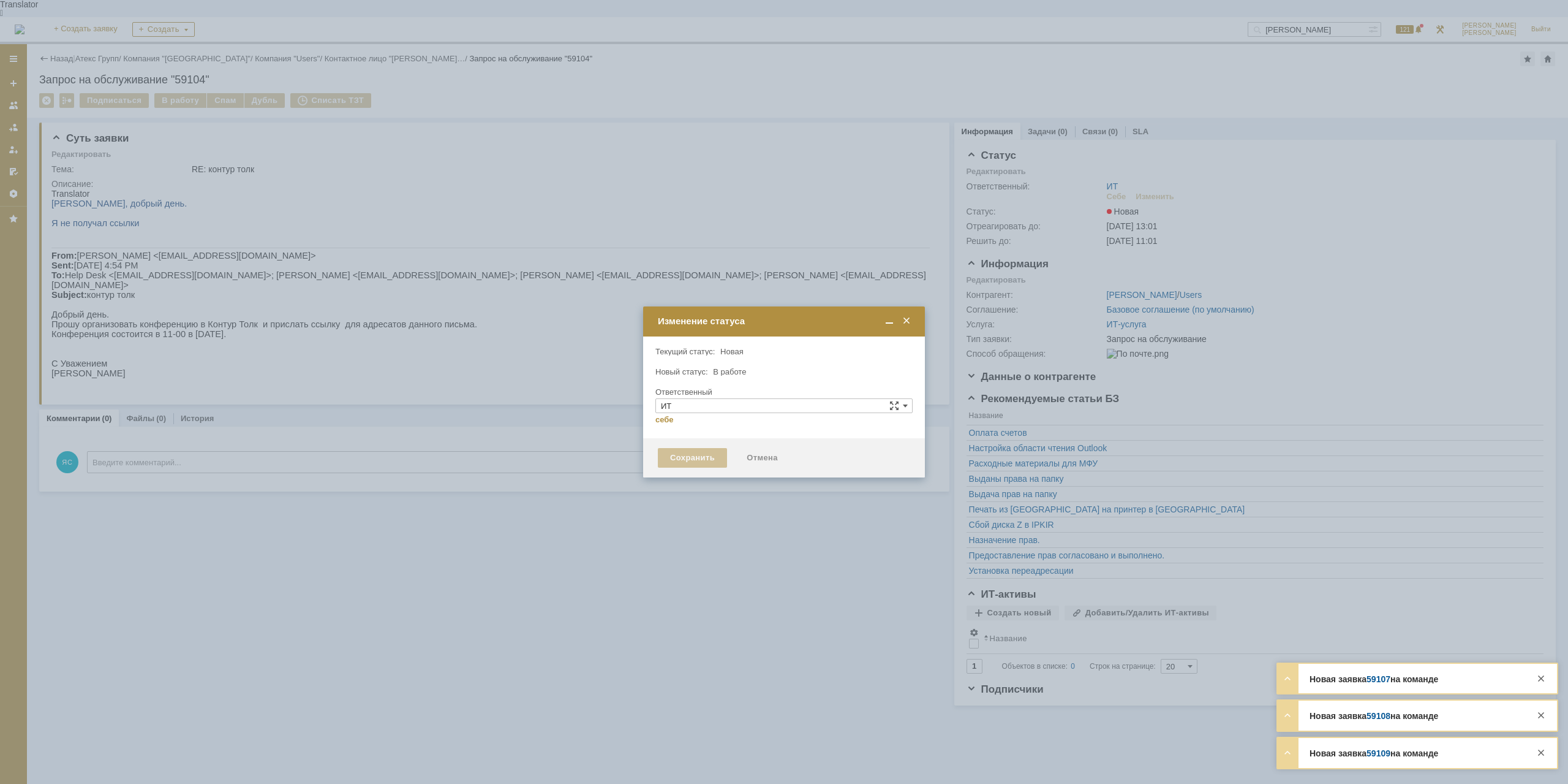
type input "[PERSON_NAME]"
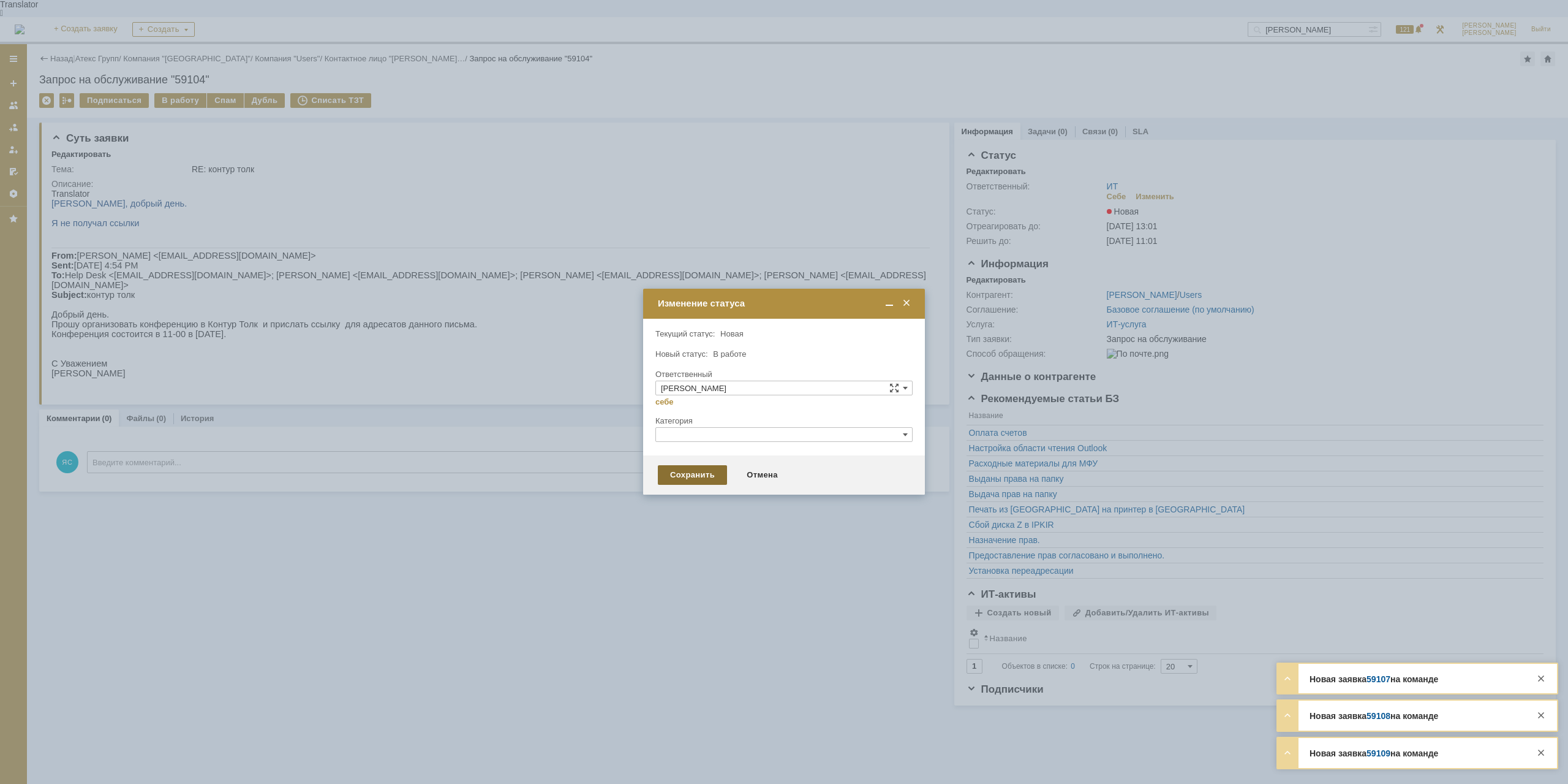
click at [667, 479] on div "Сохранить" at bounding box center [693, 474] width 69 height 19
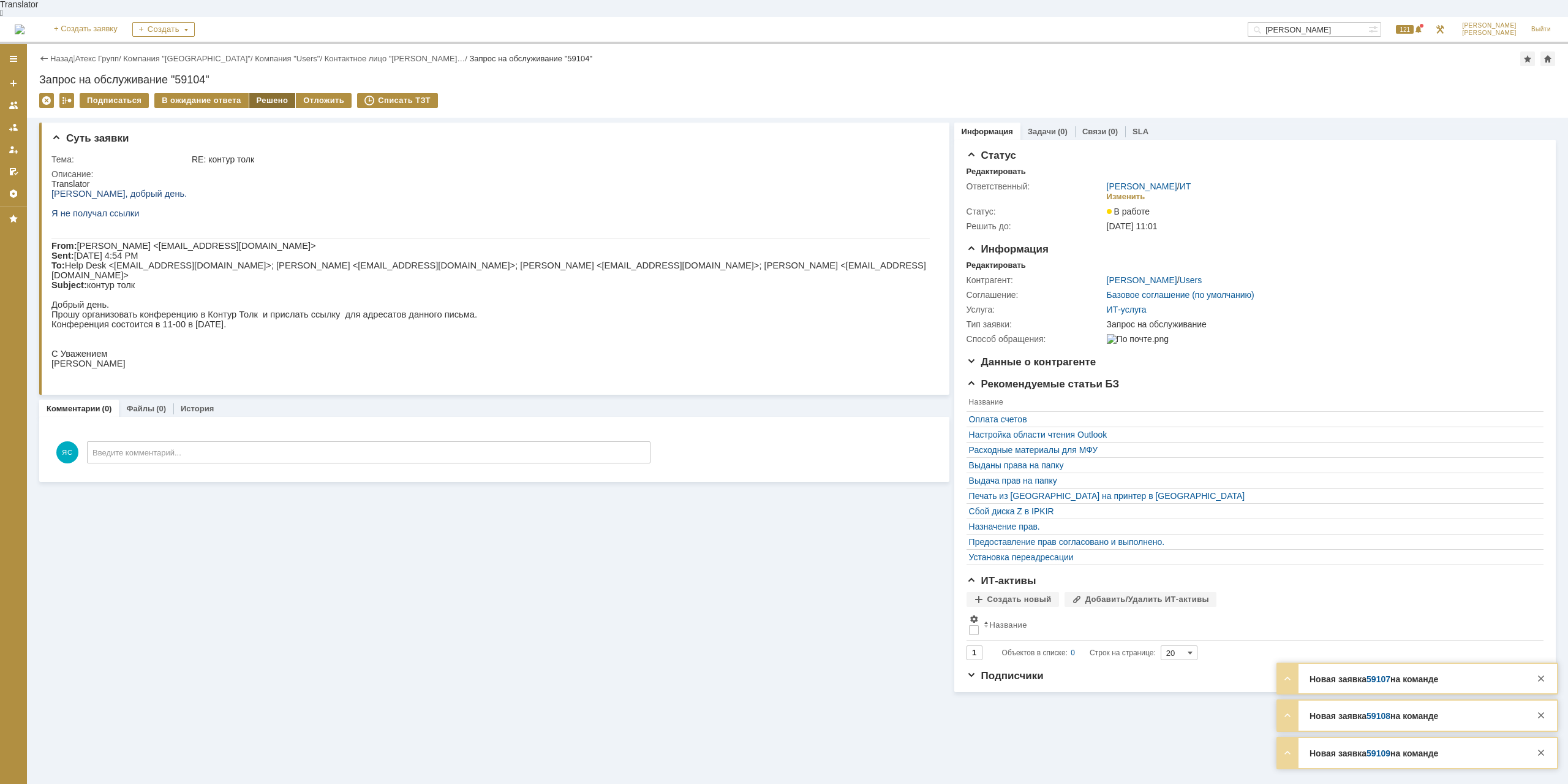
click at [273, 93] on div "Решено" at bounding box center [272, 100] width 46 height 14
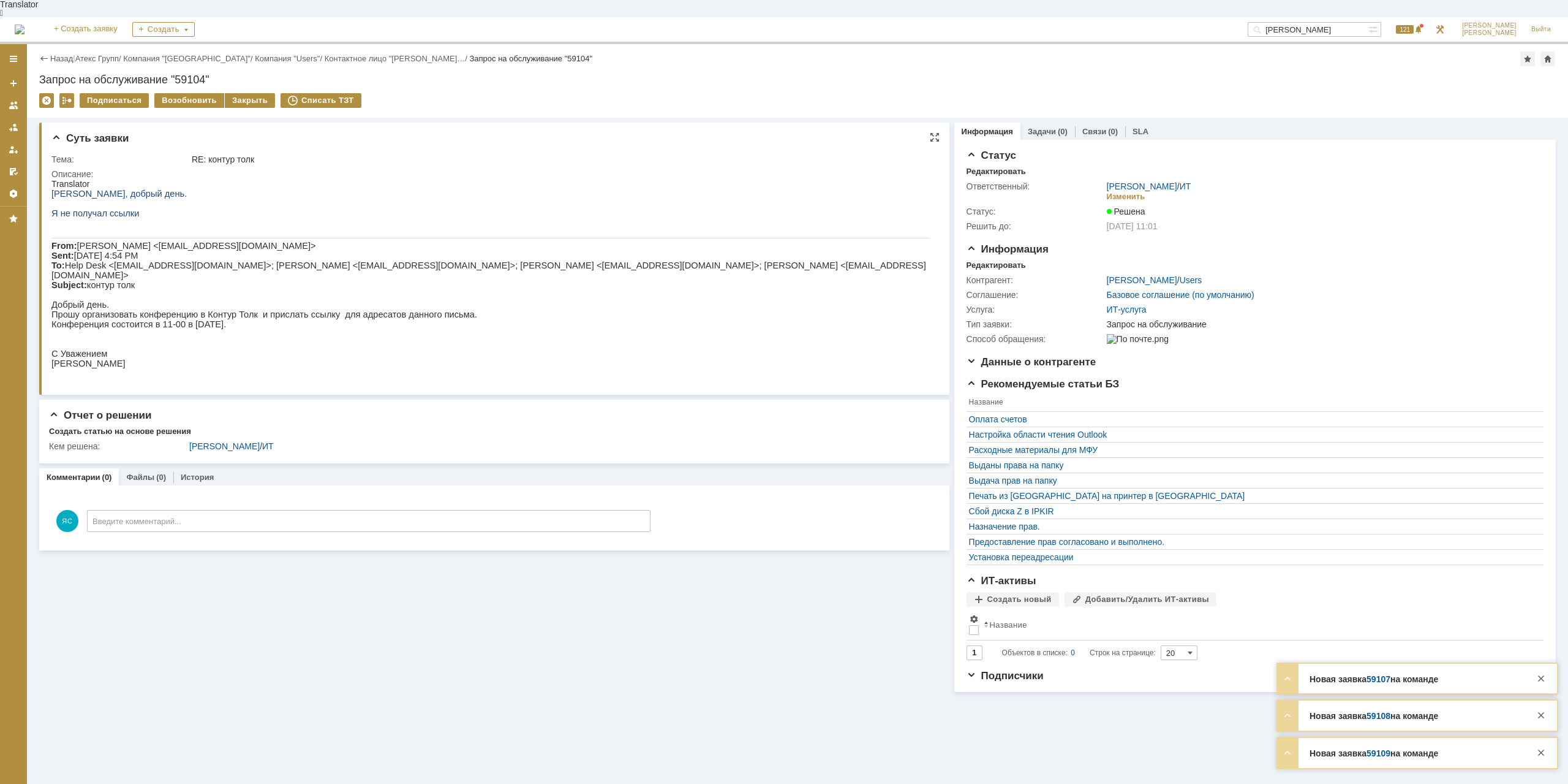
click at [490, 373] on p at bounding box center [490, 373] width 879 height 10
click at [92, 54] on link "Атекс Групп" at bounding box center [98, 58] width 44 height 9
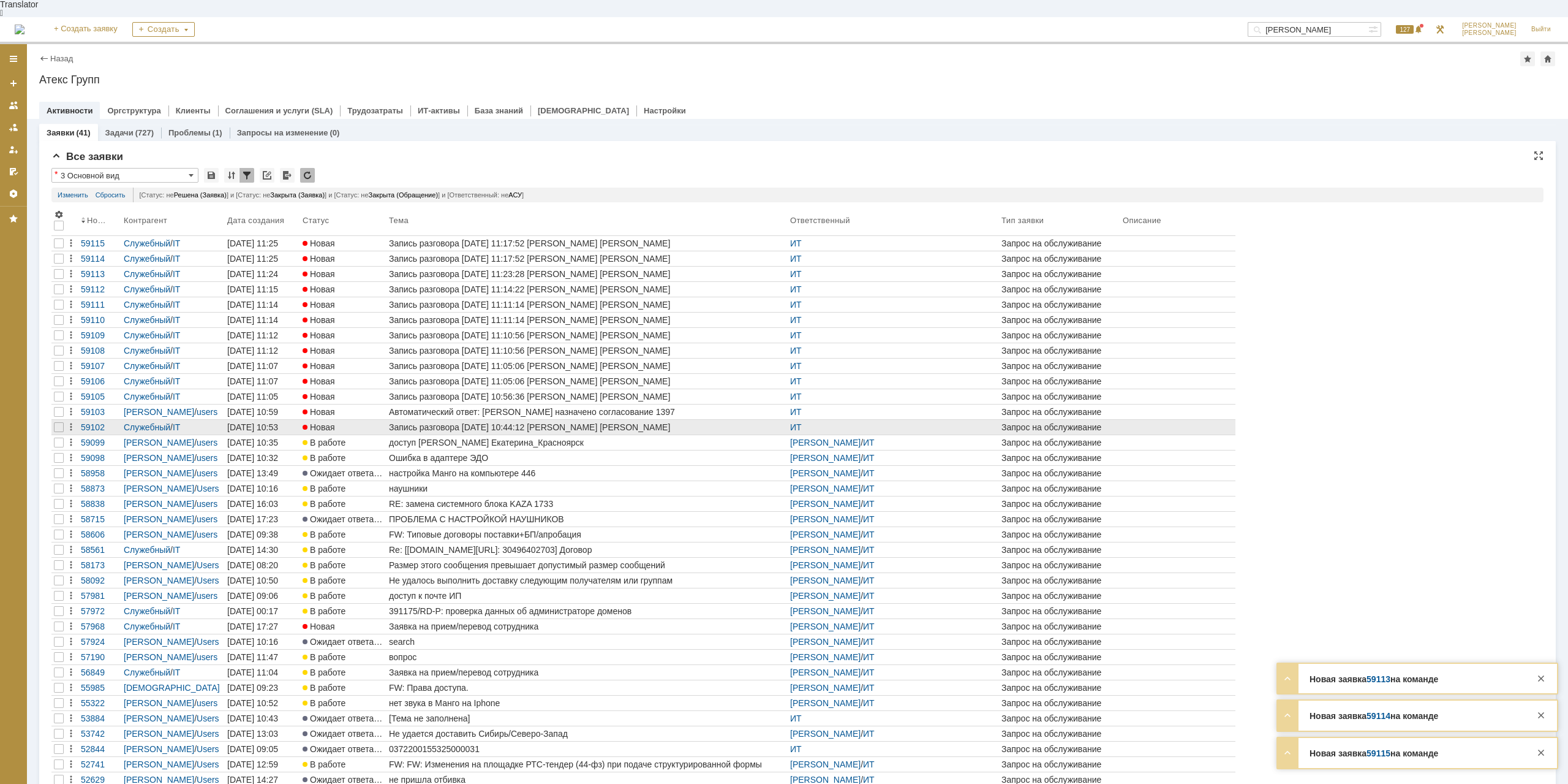
click at [53, 420] on div at bounding box center [58, 426] width 14 height 14
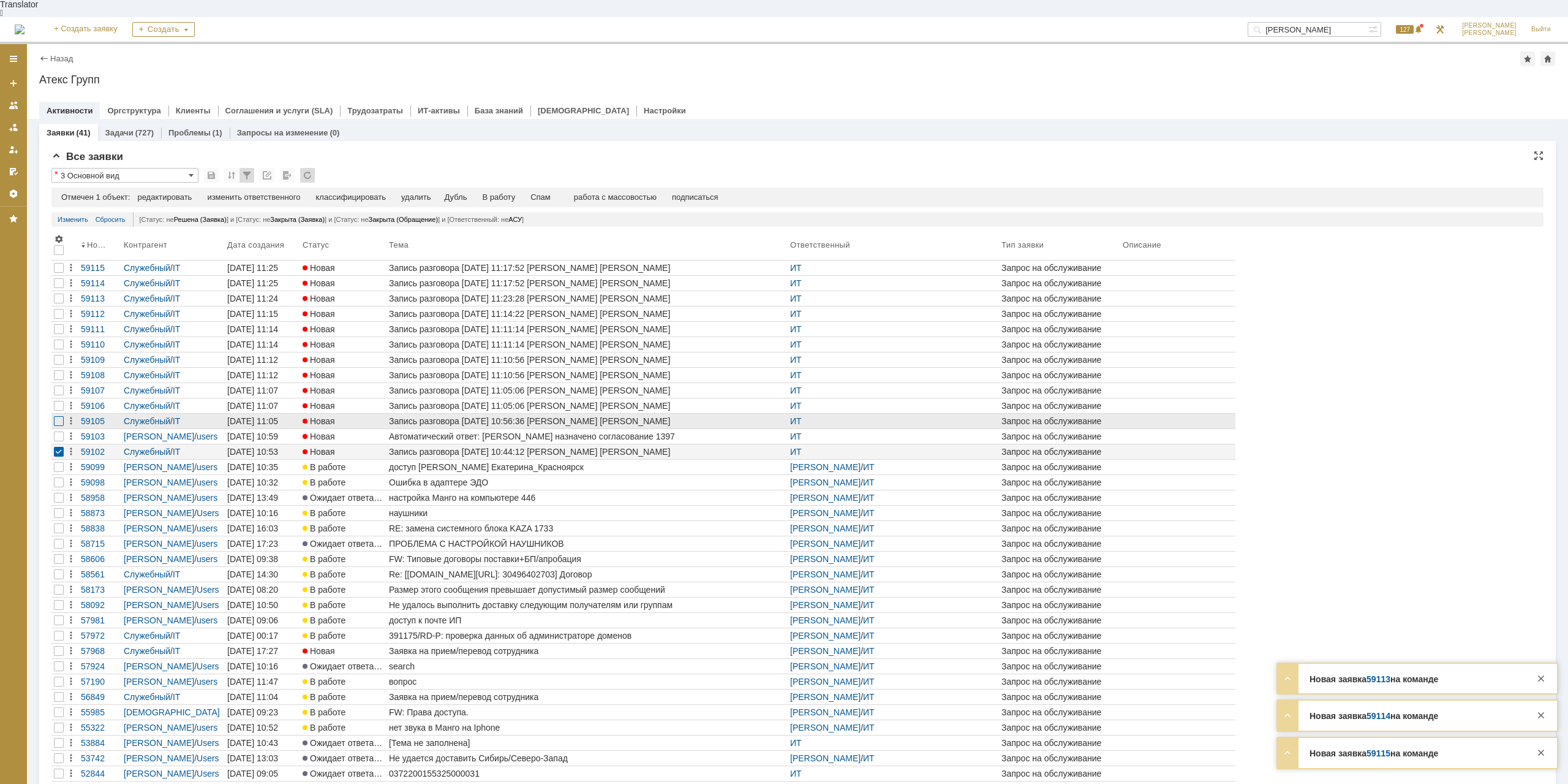
click at [60, 416] on div at bounding box center [59, 421] width 10 height 10
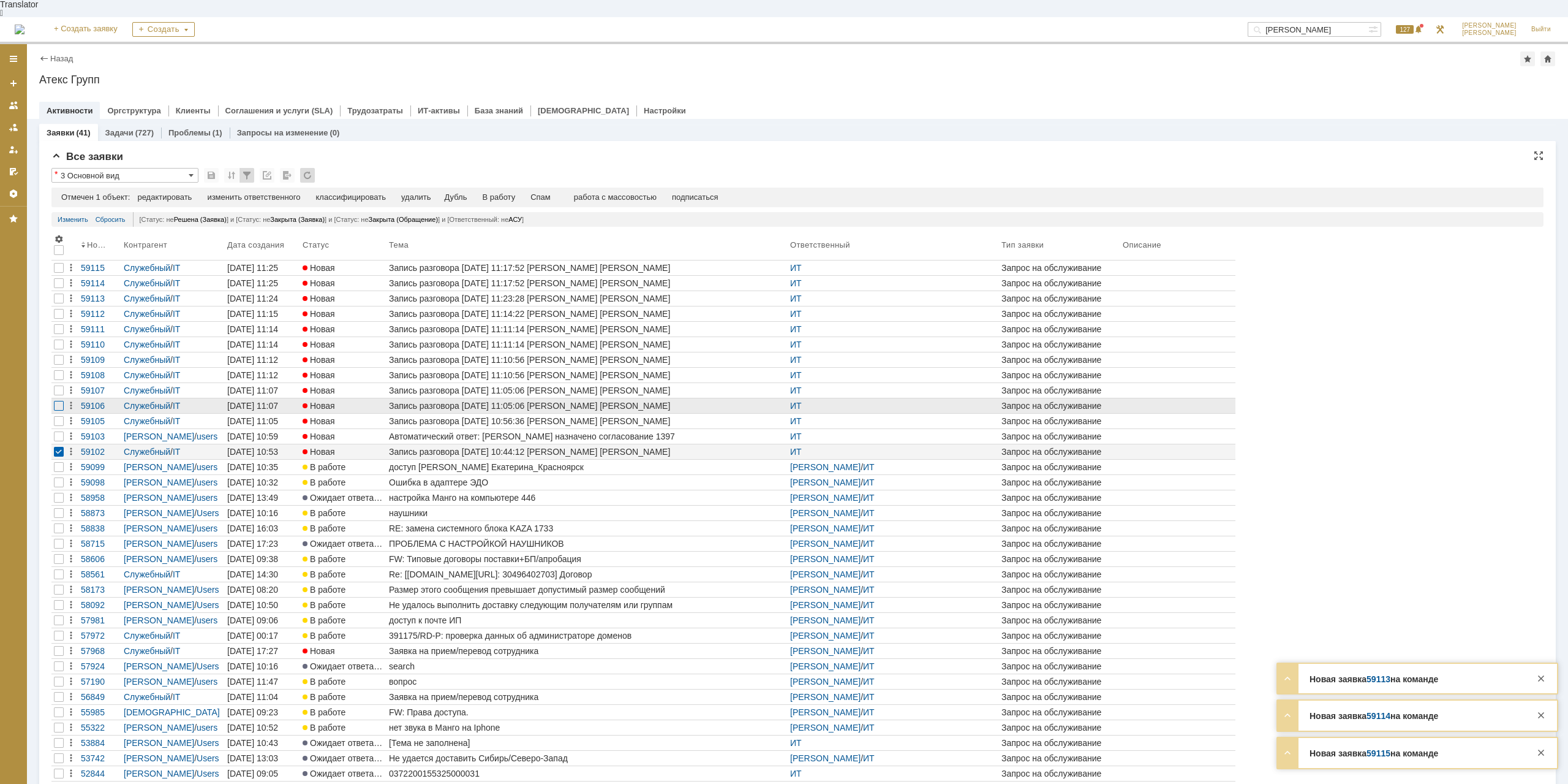
click at [60, 429] on div at bounding box center [58, 436] width 14 height 14
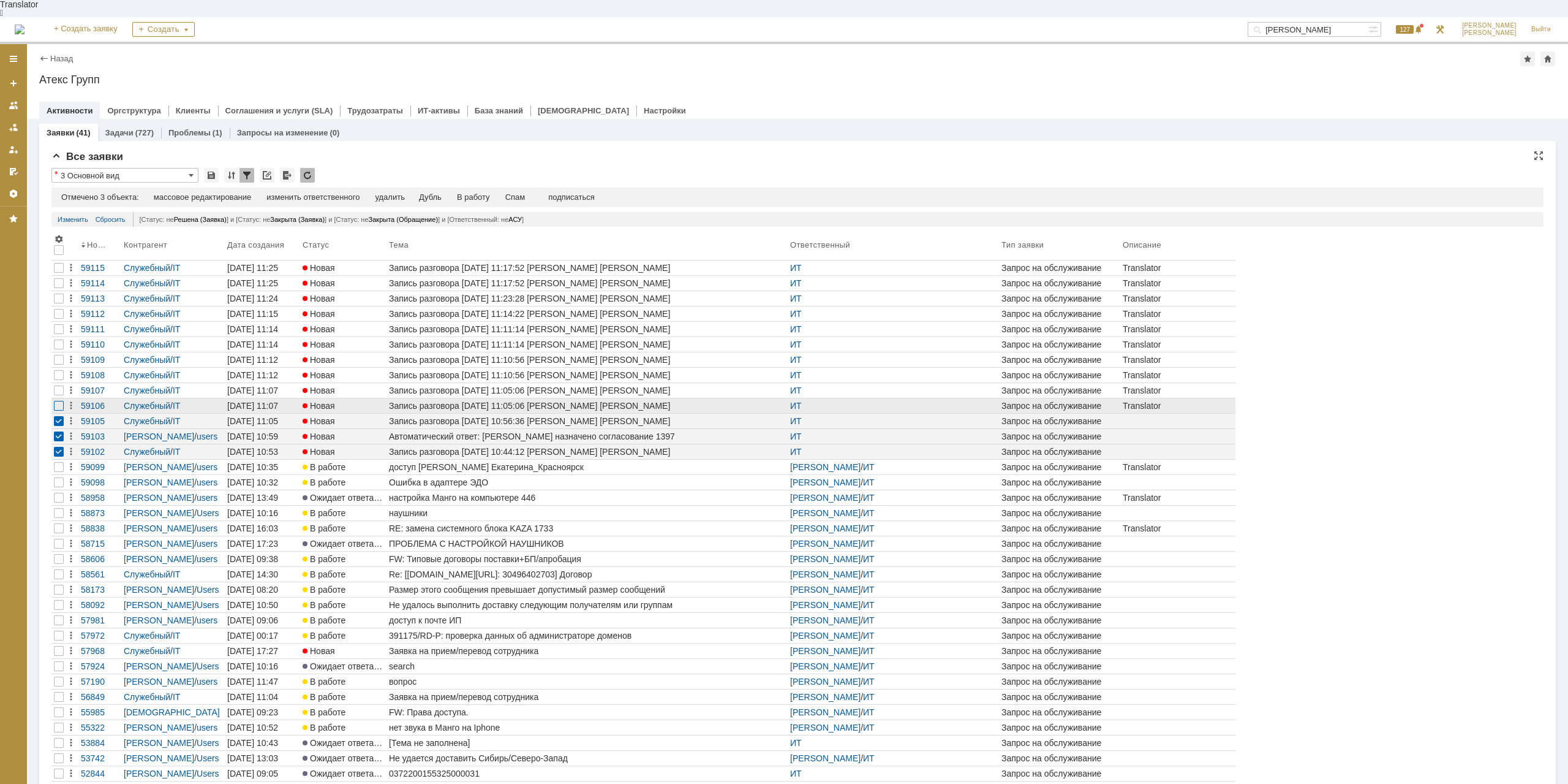
click at [60, 401] on div at bounding box center [59, 406] width 10 height 10
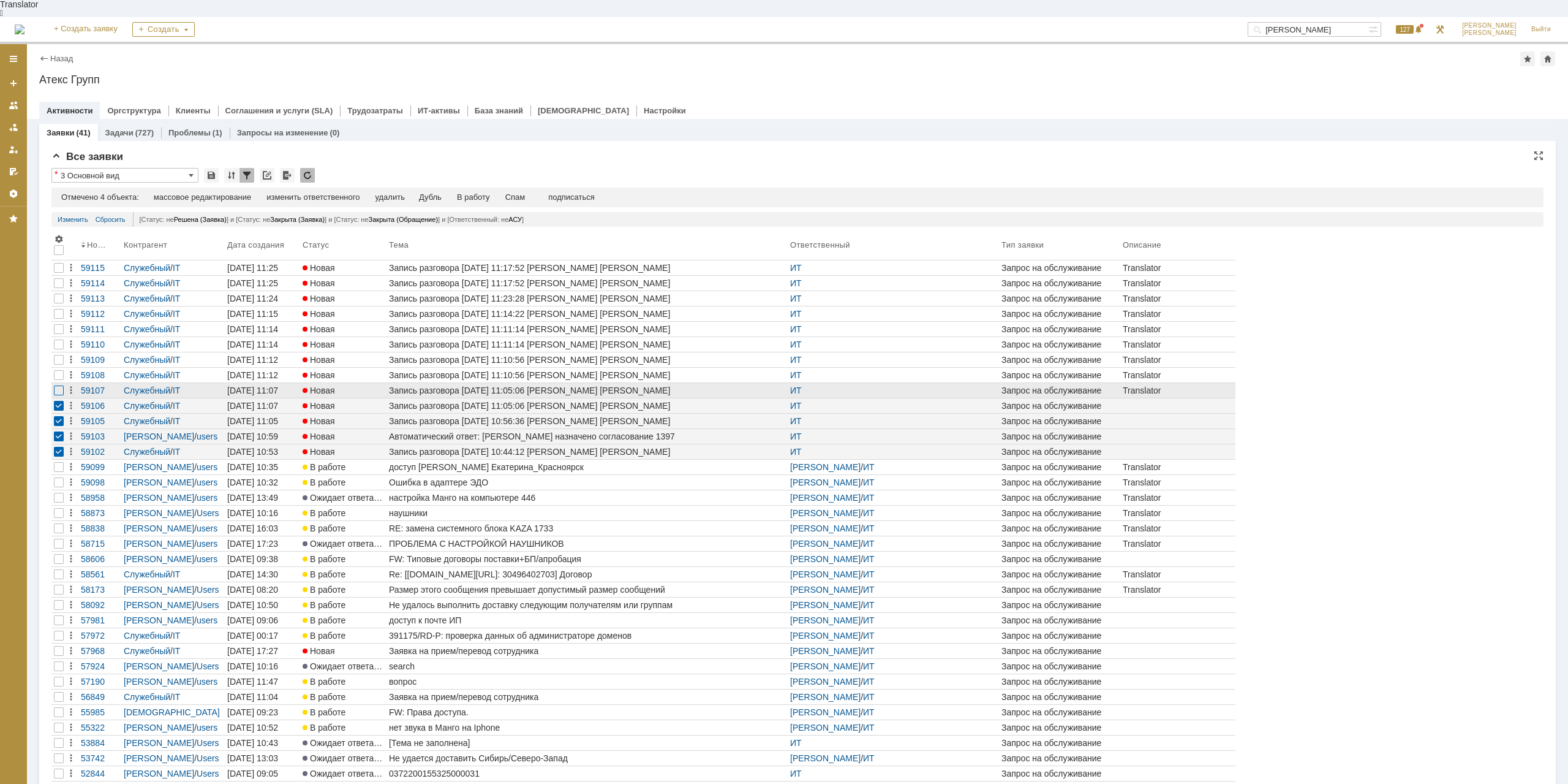
click at [56, 385] on div at bounding box center [59, 390] width 10 height 10
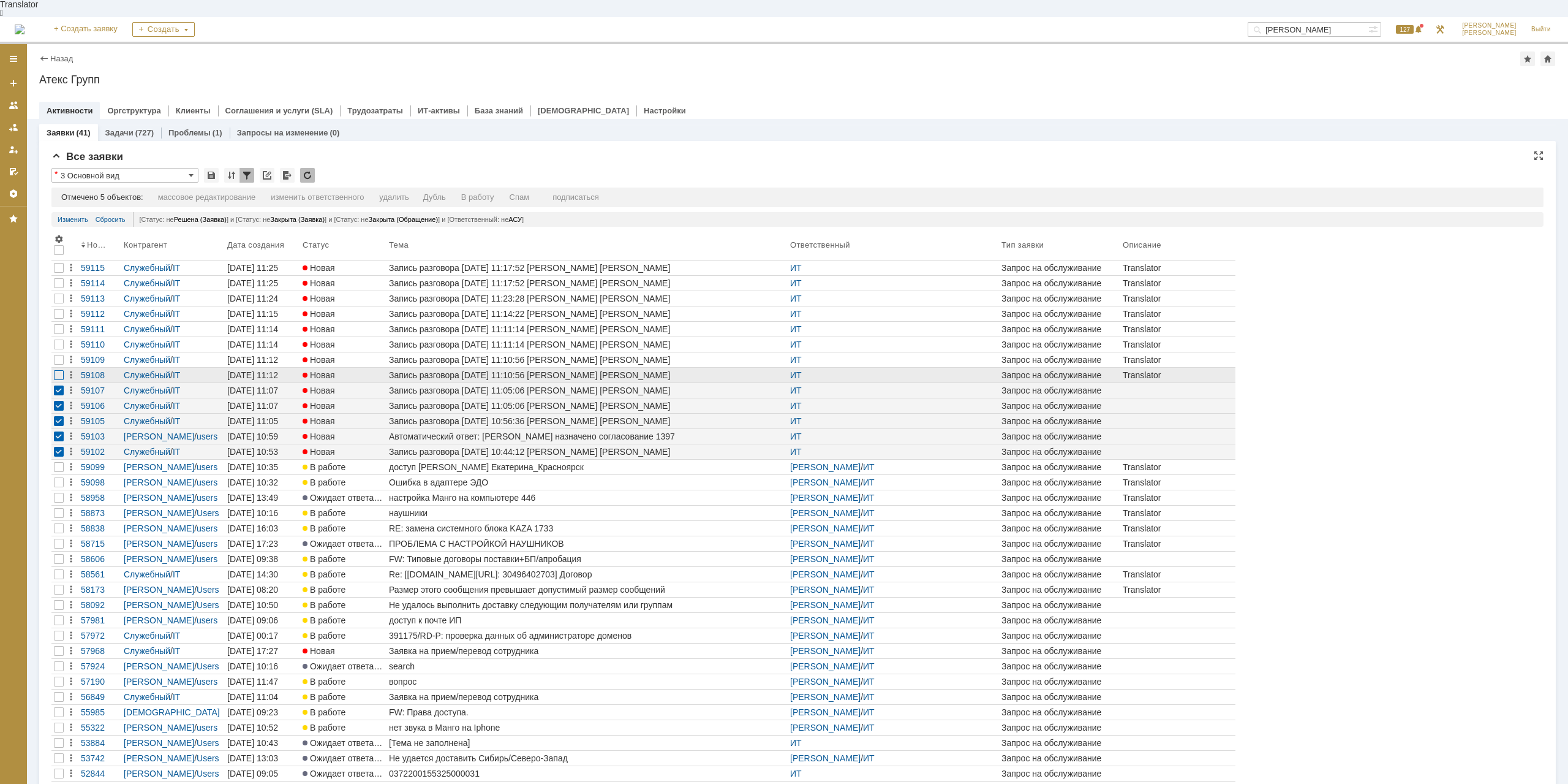
click at [63, 370] on div at bounding box center [59, 375] width 10 height 10
click at [62, 355] on div at bounding box center [59, 360] width 10 height 10
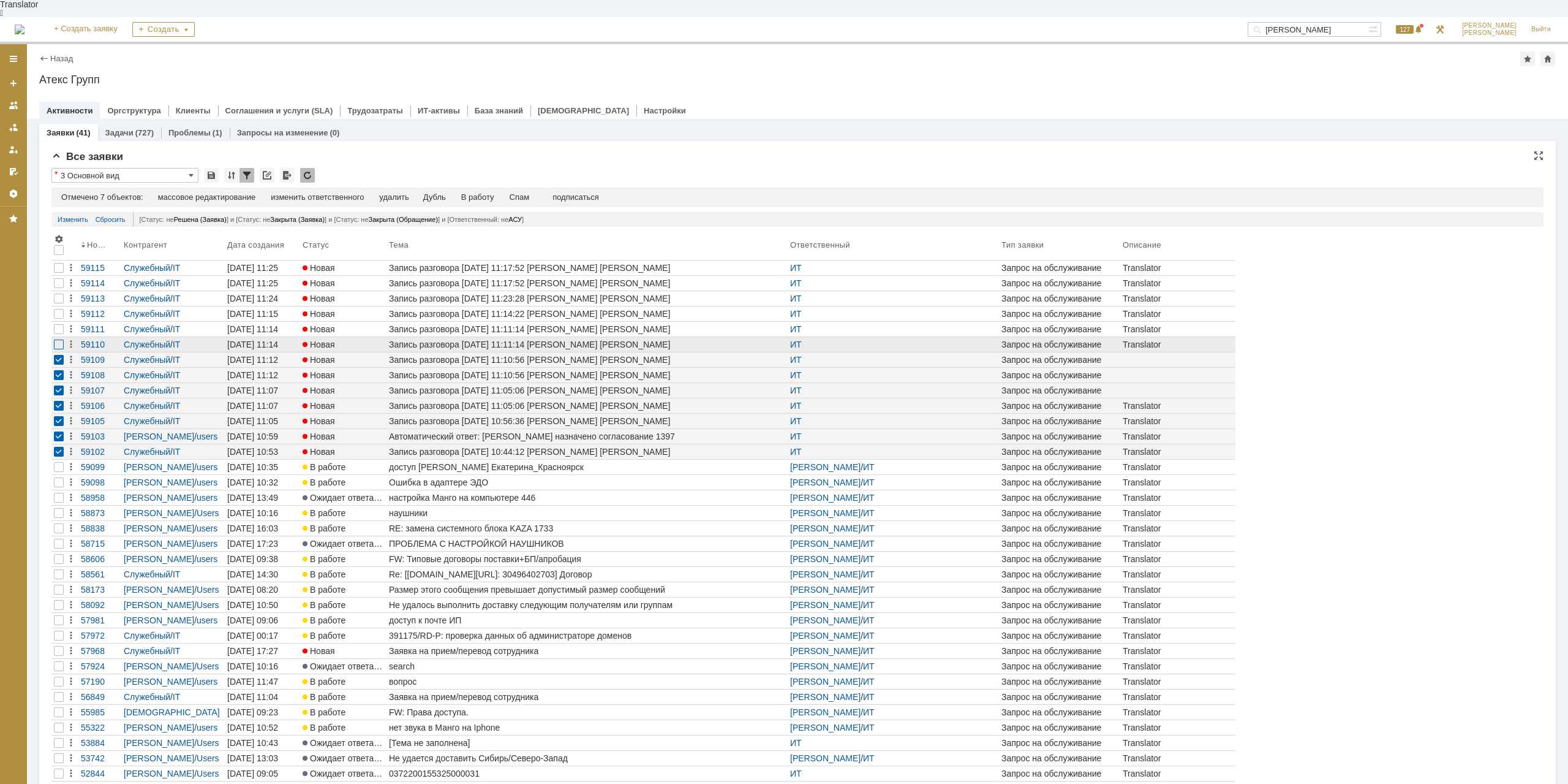
click at [63, 340] on div at bounding box center [59, 345] width 10 height 10
click at [62, 324] on div at bounding box center [59, 329] width 10 height 10
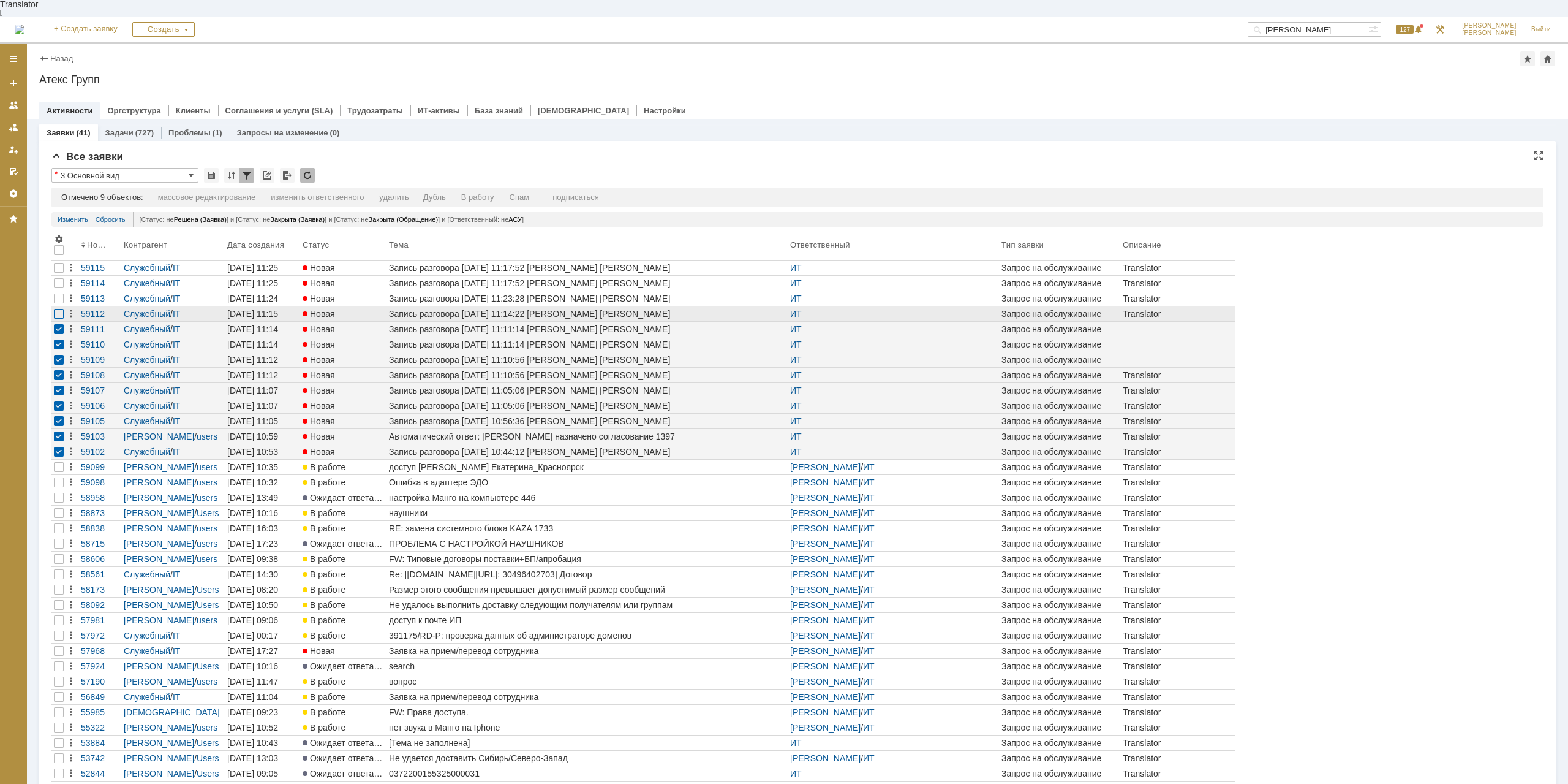
click at [60, 309] on div at bounding box center [59, 314] width 10 height 10
click at [60, 294] on div at bounding box center [59, 299] width 10 height 10
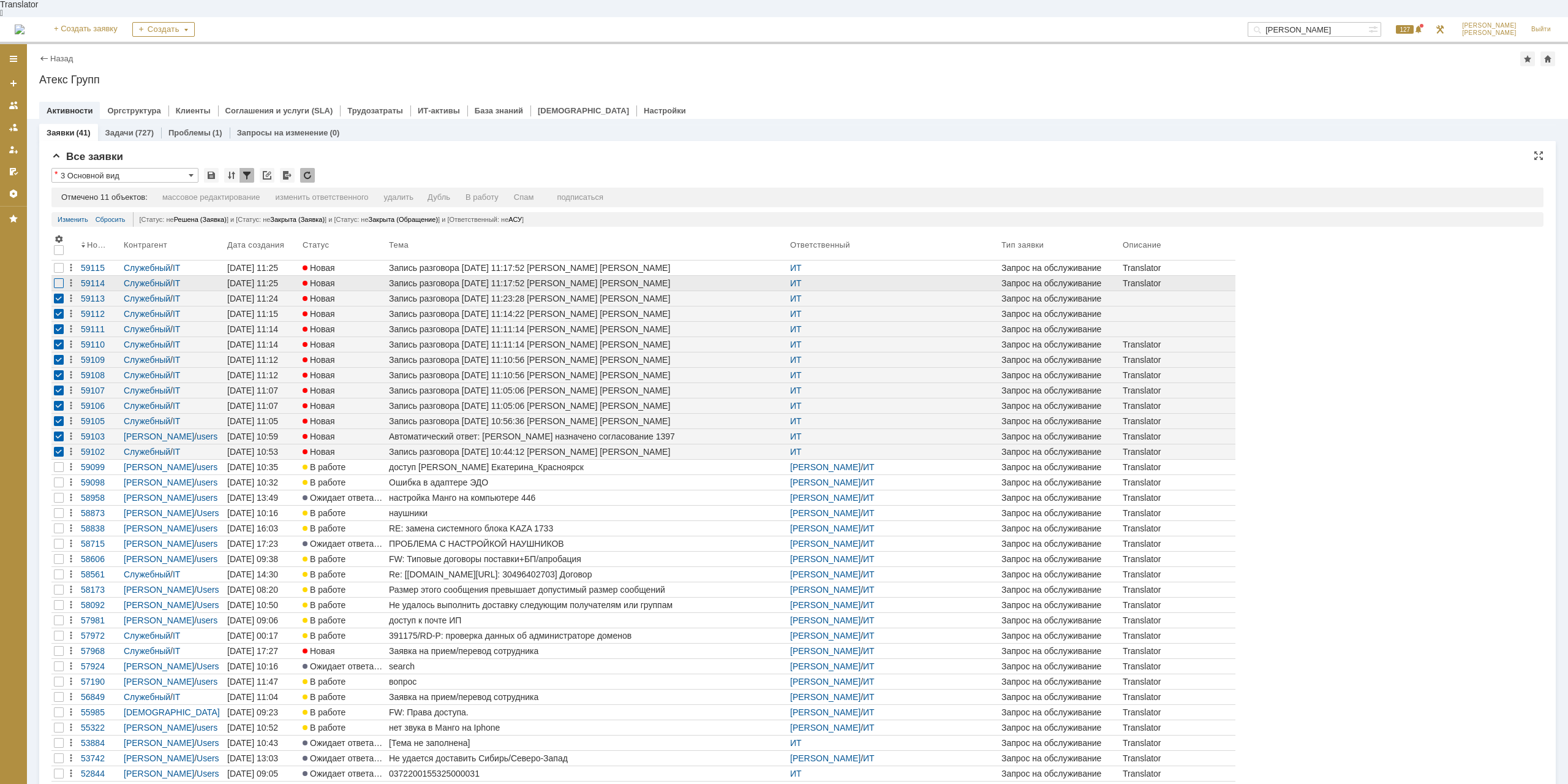
click at [63, 278] on div at bounding box center [59, 283] width 10 height 10
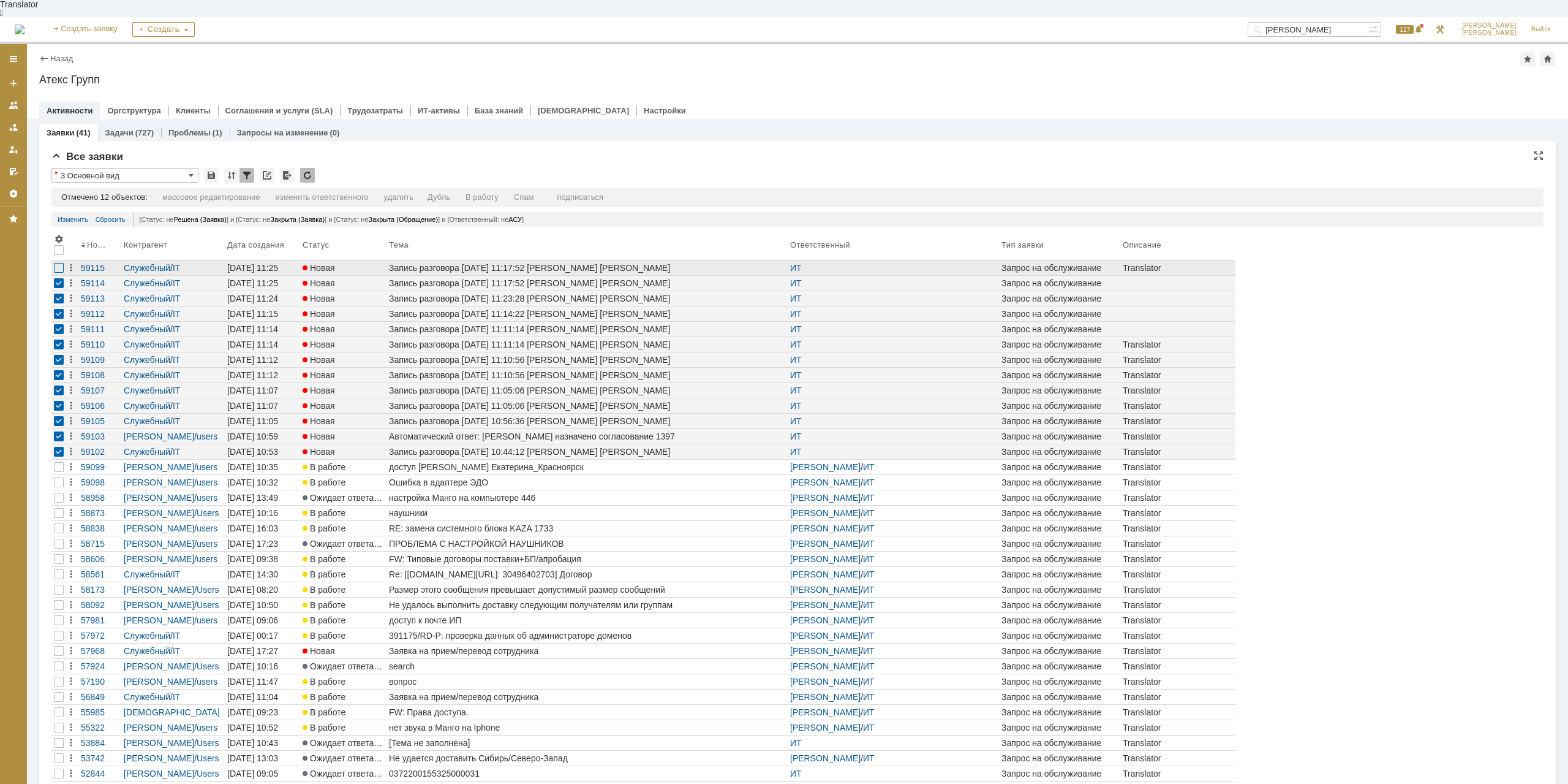
click at [59, 263] on div at bounding box center [59, 268] width 10 height 10
click at [527, 193] on div "Спам" at bounding box center [524, 198] width 20 height 10
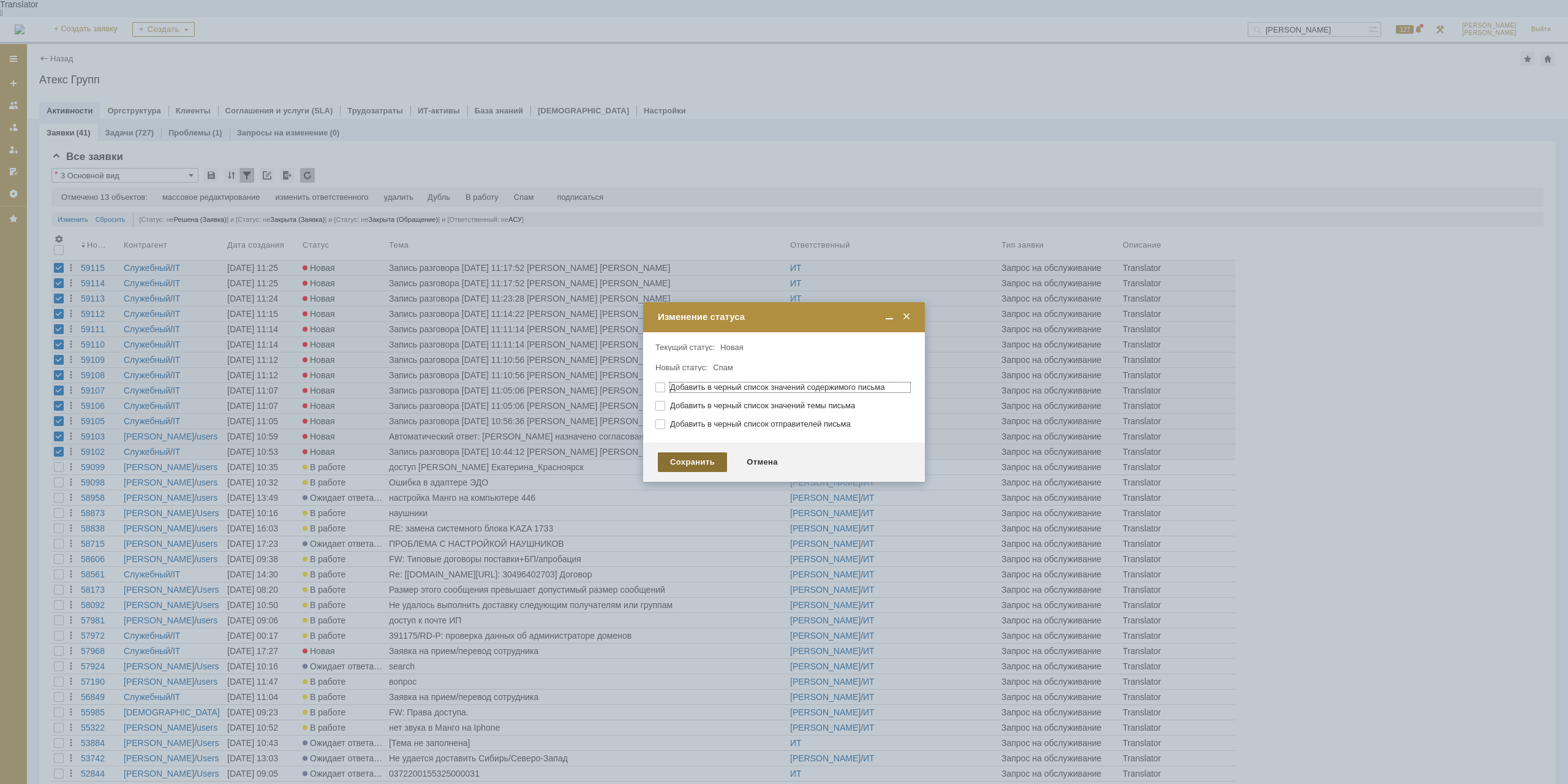
click at [673, 466] on div "Сохранить" at bounding box center [693, 462] width 69 height 19
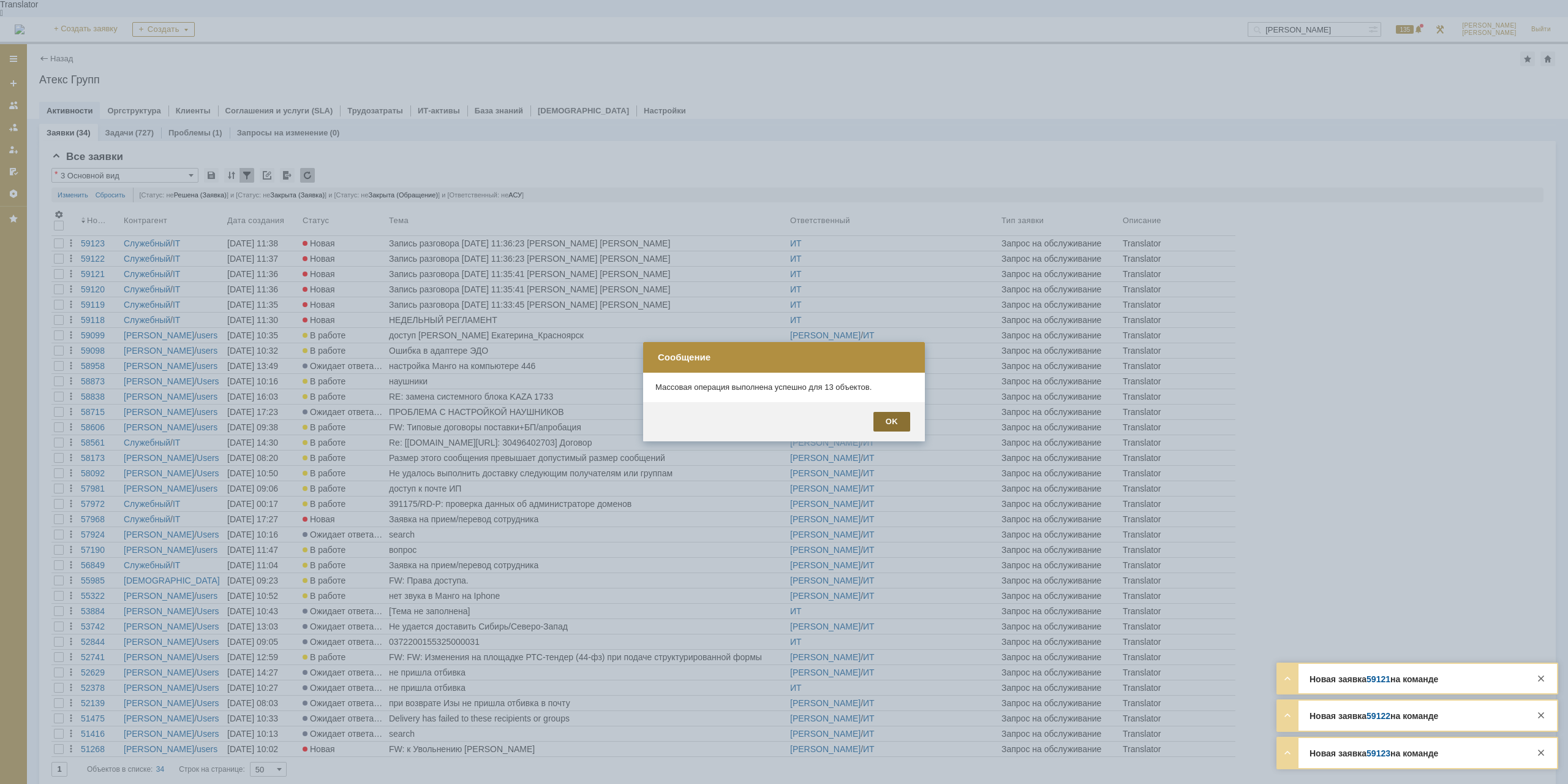
click at [897, 422] on div "OK" at bounding box center [892, 421] width 37 height 19
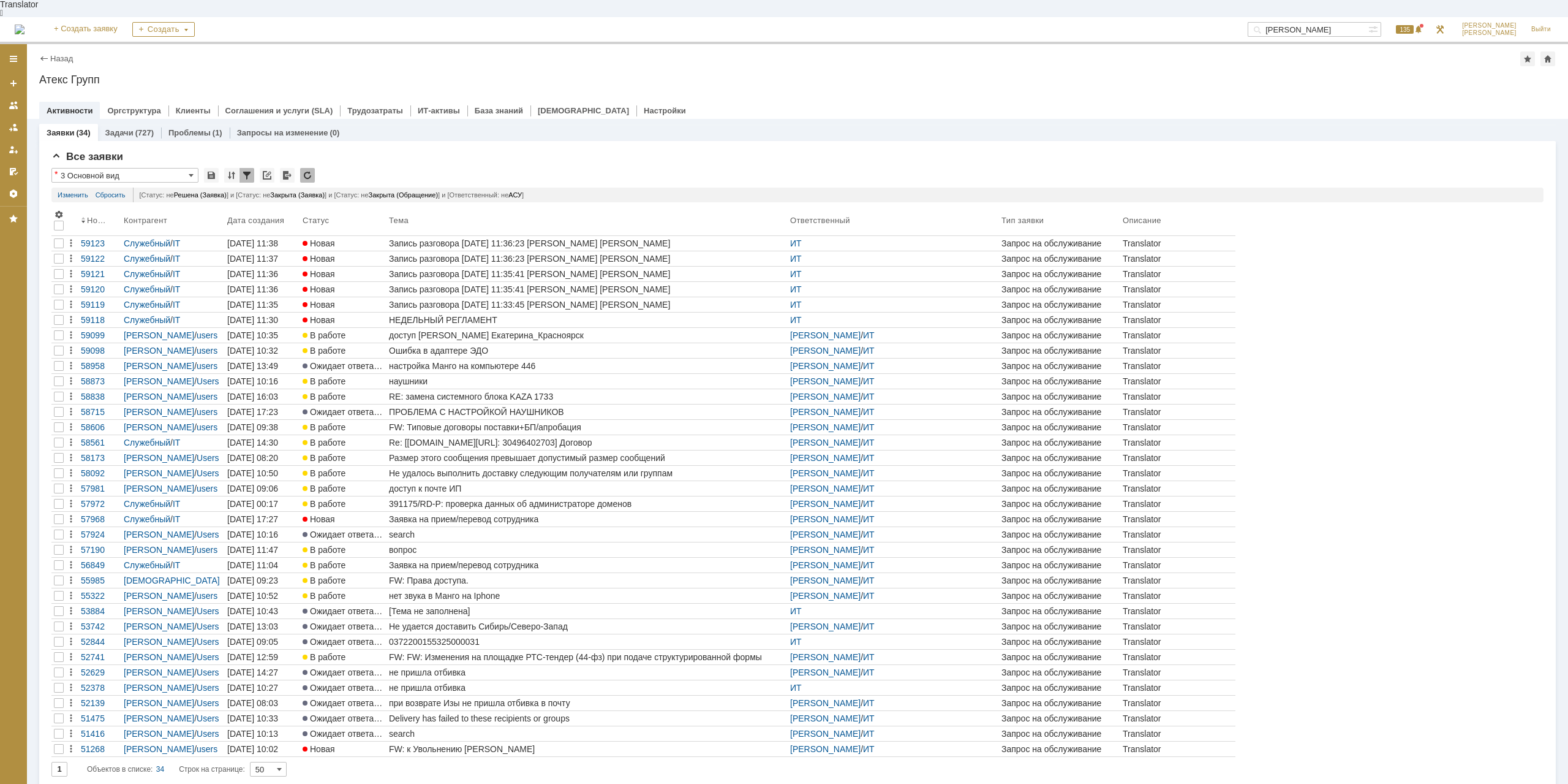
drag, startPoint x: 1324, startPoint y: 17, endPoint x: 1097, endPoint y: 8, distance: 227.2
click at [1248, 22] on input "[PERSON_NAME]" at bounding box center [1308, 29] width 121 height 14
click at [1365, 22] on input "брикма" at bounding box center [1308, 29] width 121 height 14
type input "[PERSON_NAME]"
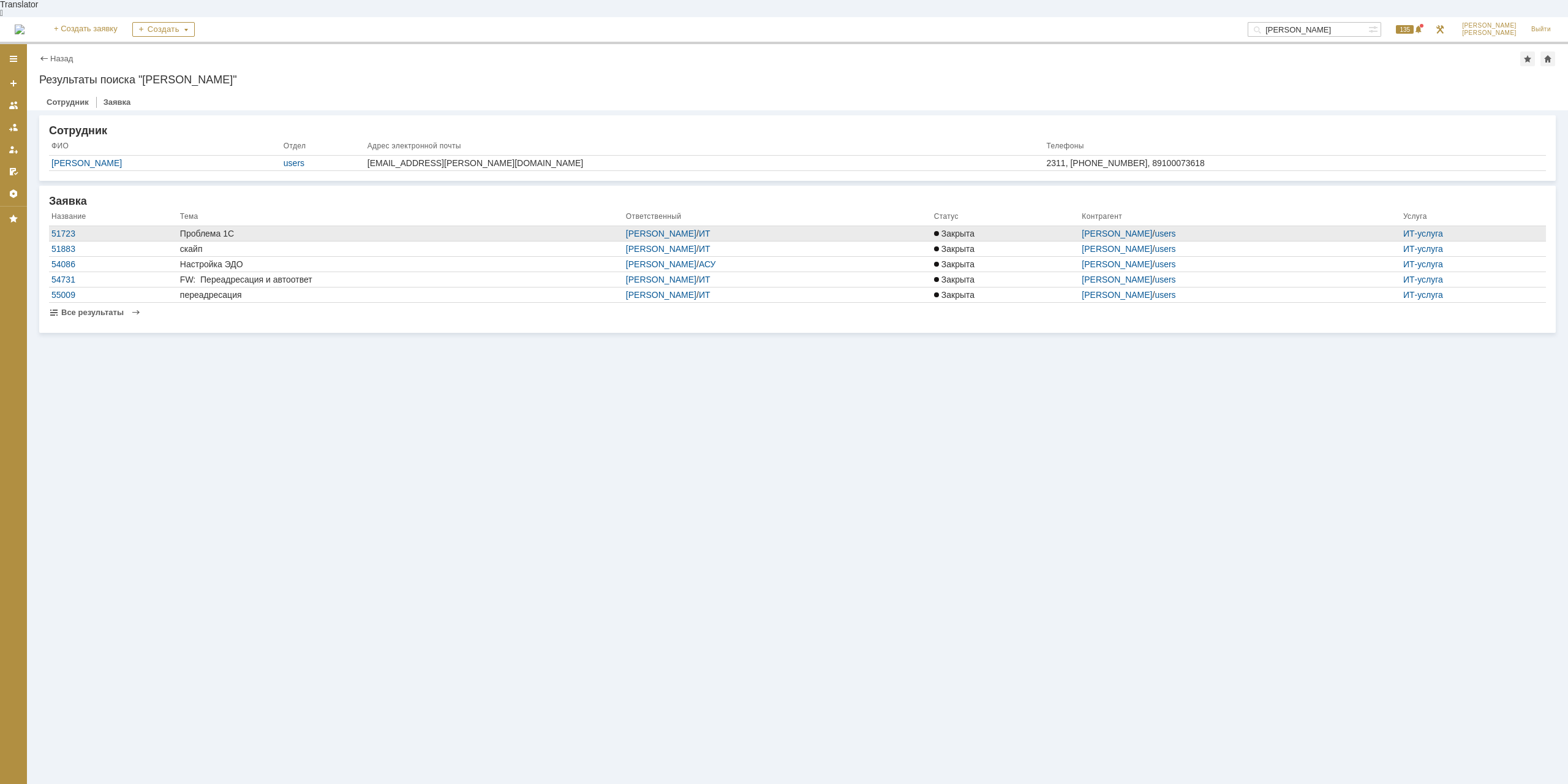
click at [215, 229] on div "Проблема 1С" at bounding box center [400, 234] width 441 height 10
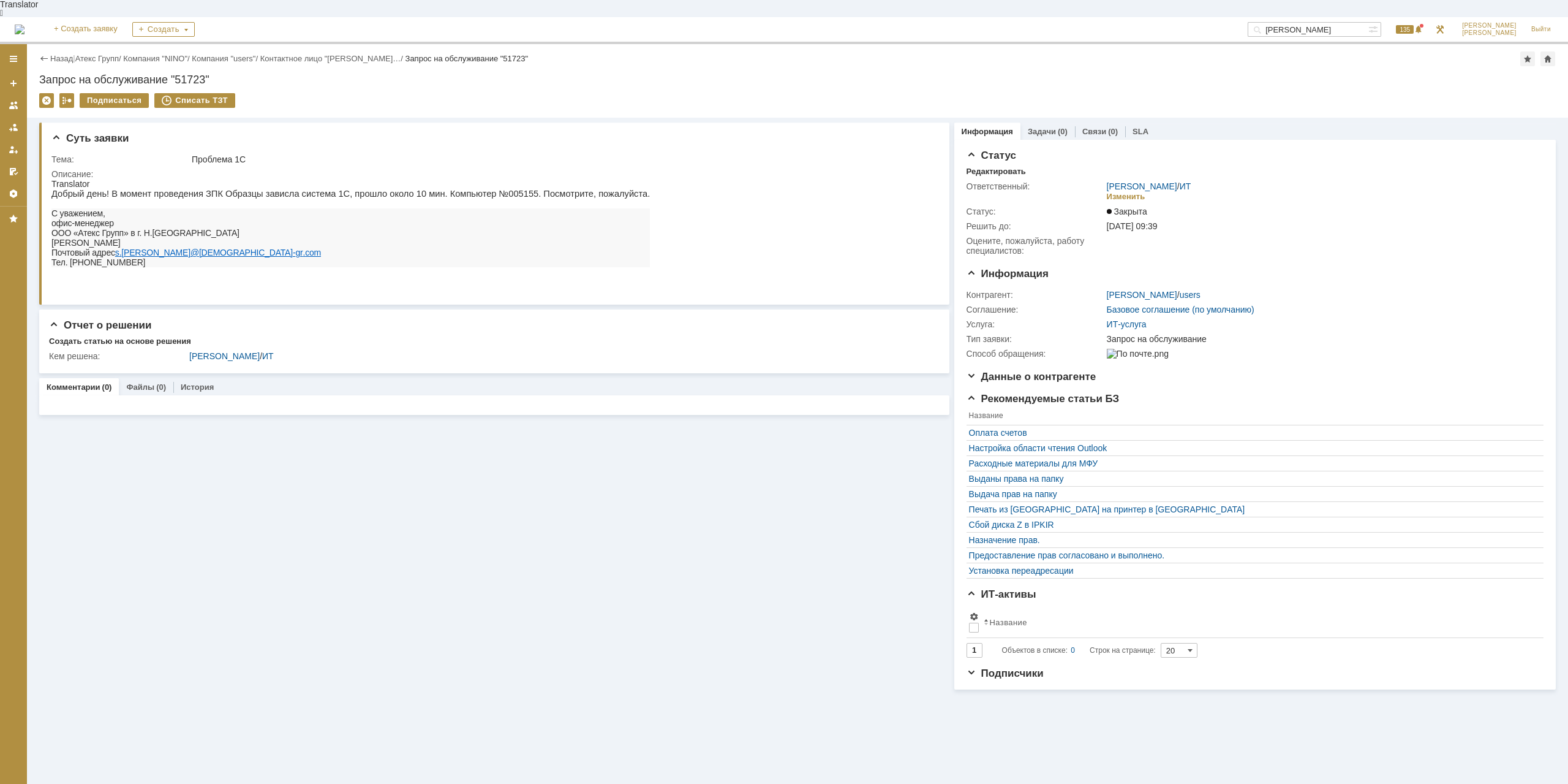
click at [98, 51] on div "Назад | Атекс Групп / Компания "NINO" / Компания "users" / Контактное лицо "[PE…" at bounding box center [798, 58] width 1517 height 14
click at [98, 54] on link "Атекс Групп" at bounding box center [98, 58] width 44 height 9
